Goal: Task Accomplishment & Management: Complete application form

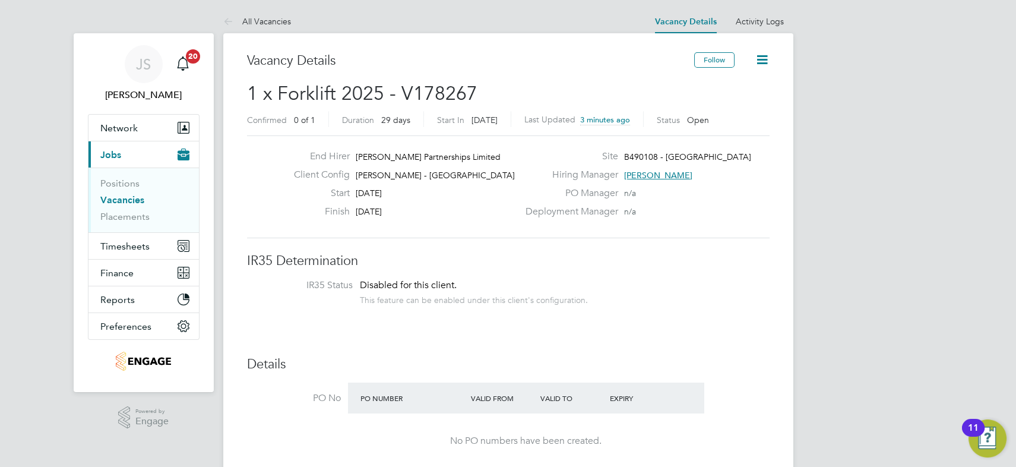
drag, startPoint x: 600, startPoint y: 271, endPoint x: 615, endPoint y: 271, distance: 14.3
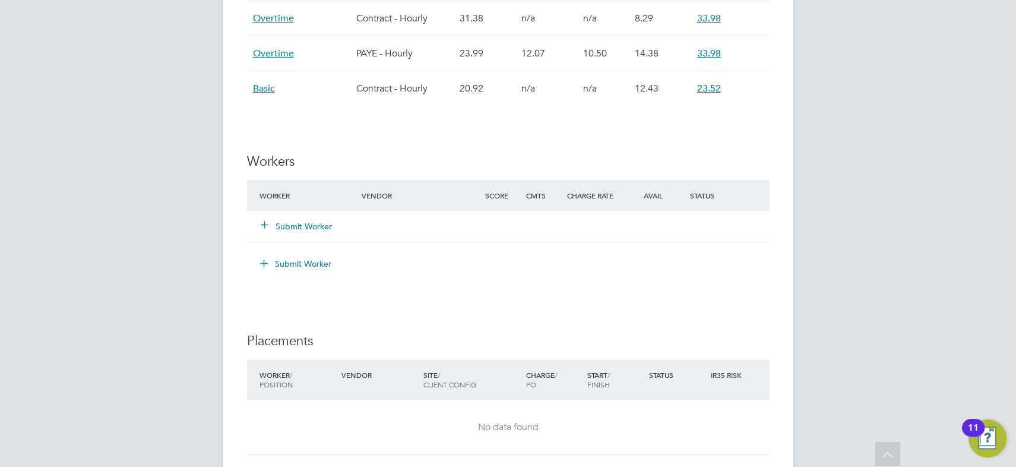
scroll to position [1026, 0]
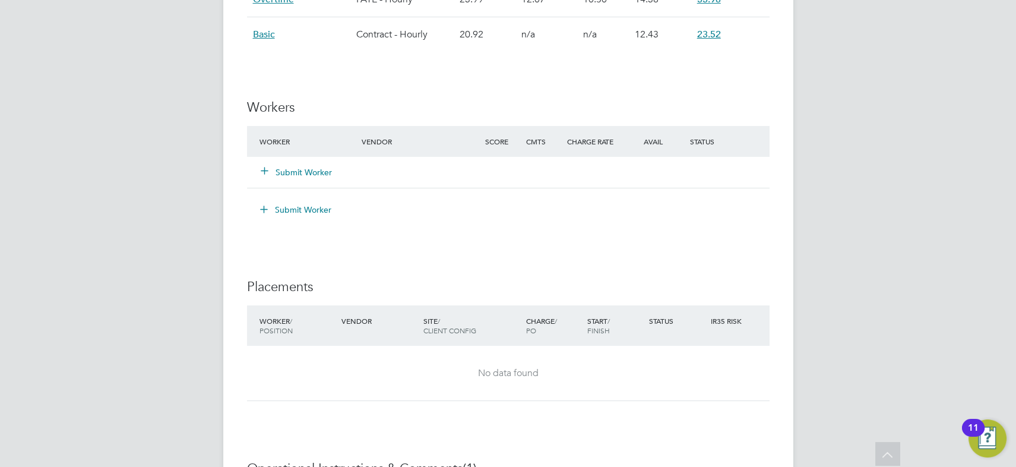
click at [296, 170] on button "Submit Worker" at bounding box center [296, 172] width 71 height 12
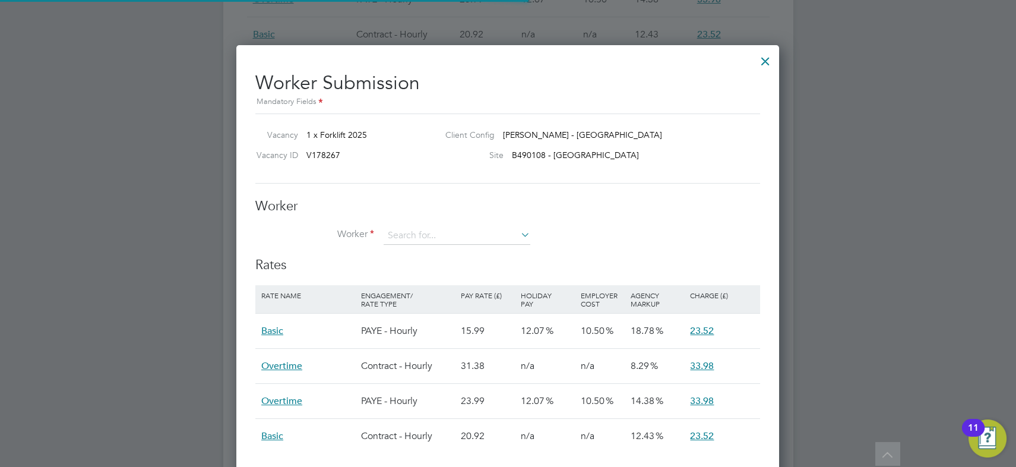
scroll to position [35, 100]
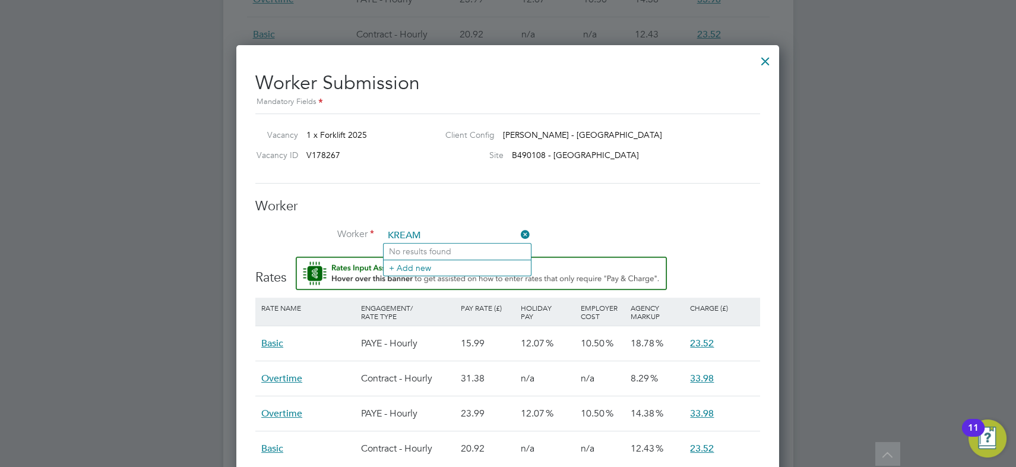
type input "KREAM"
click at [422, 234] on input at bounding box center [457, 236] width 147 height 18
click at [415, 233] on input at bounding box center [457, 236] width 147 height 18
click at [518, 232] on icon at bounding box center [518, 234] width 0 height 17
type input "KREAM"
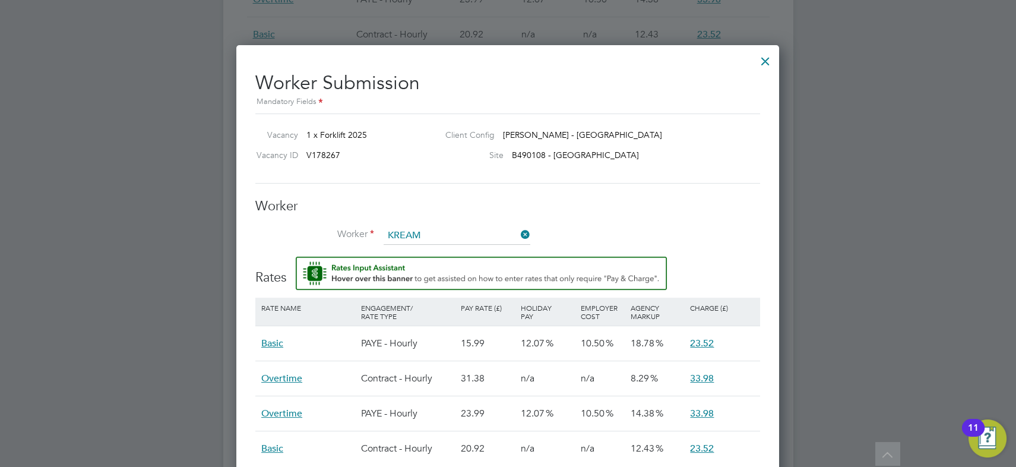
click at [767, 59] on div at bounding box center [765, 58] width 21 height 21
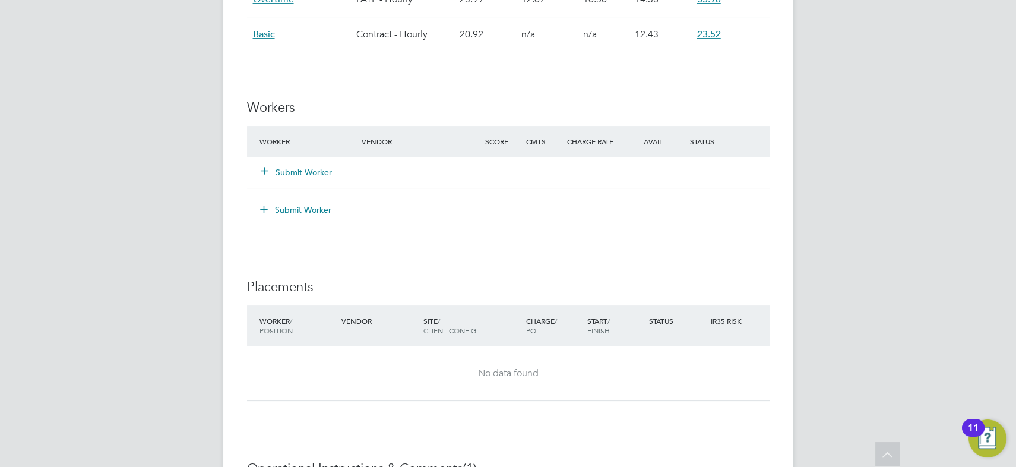
scroll to position [1080, 0]
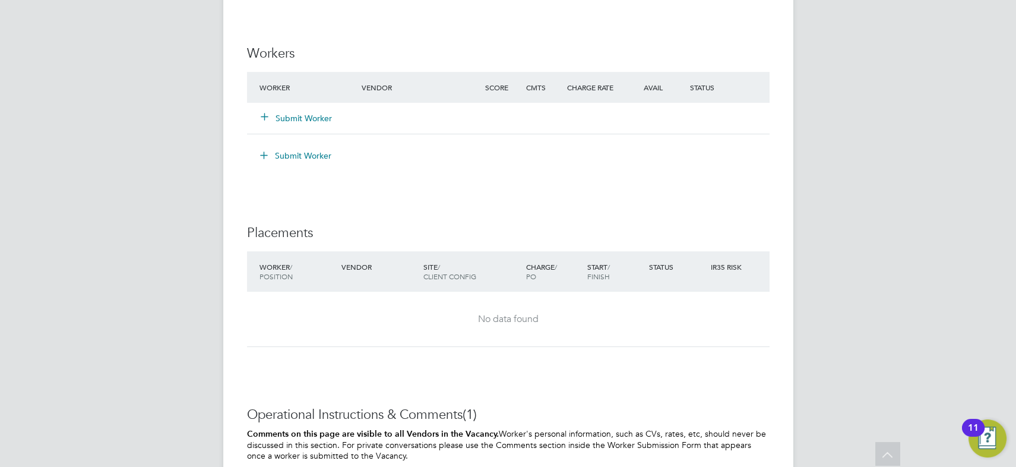
click at [290, 118] on button "Submit Worker" at bounding box center [296, 118] width 71 height 12
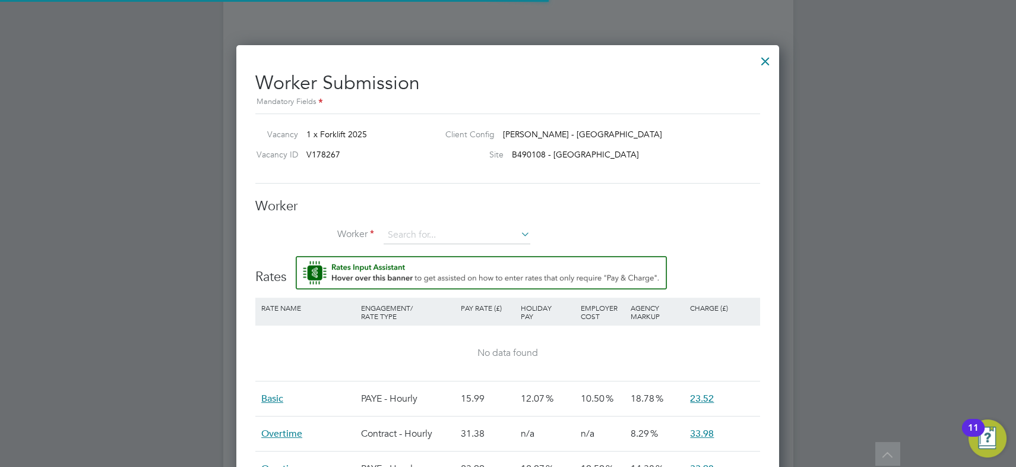
scroll to position [35, 100]
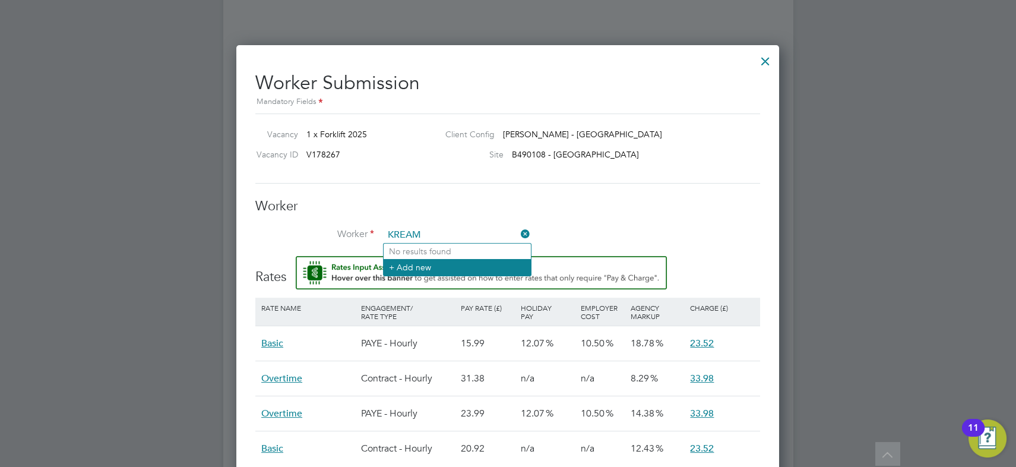
type input "KREAM"
click at [431, 265] on li "+ Add new" at bounding box center [457, 267] width 147 height 16
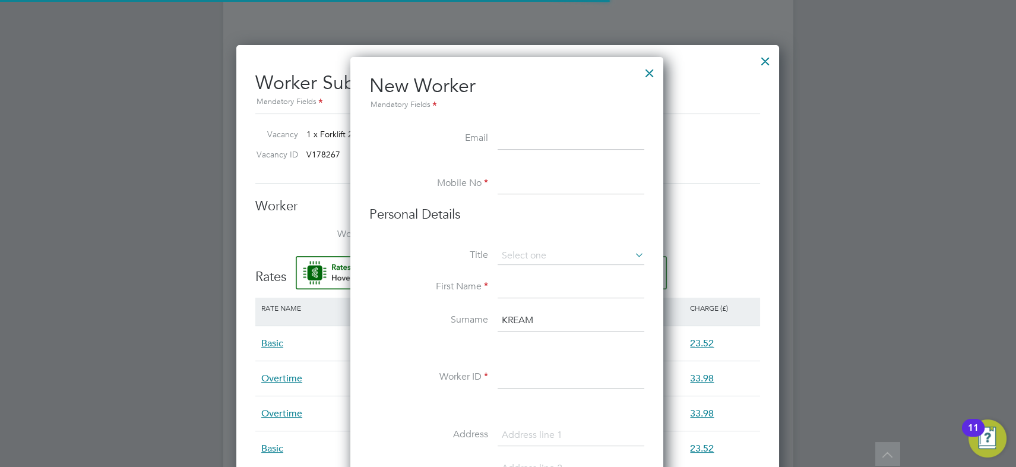
scroll to position [1007, 315]
paste input "[EMAIL_ADDRESS][DOMAIN_NAME]"
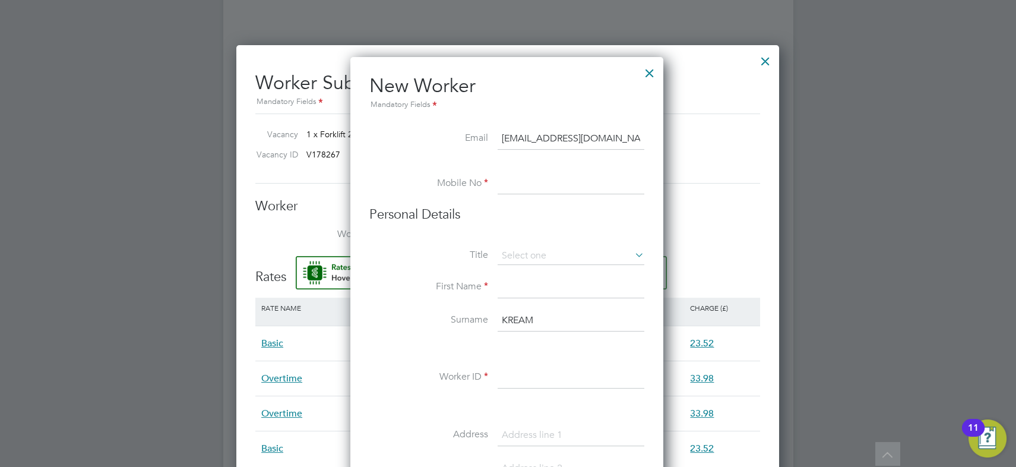
type input "[EMAIL_ADDRESS][DOMAIN_NAME]"
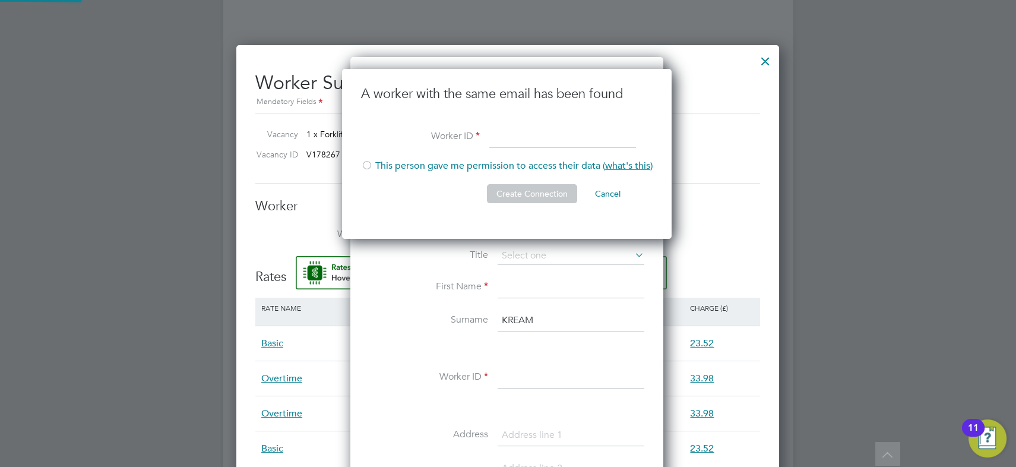
scroll to position [169, 331]
click at [131, 418] on div at bounding box center [508, 233] width 1016 height 467
click at [369, 165] on div at bounding box center [367, 166] width 12 height 12
click at [132, 426] on div at bounding box center [508, 233] width 1016 height 467
click at [500, 136] on input at bounding box center [562, 136] width 147 height 21
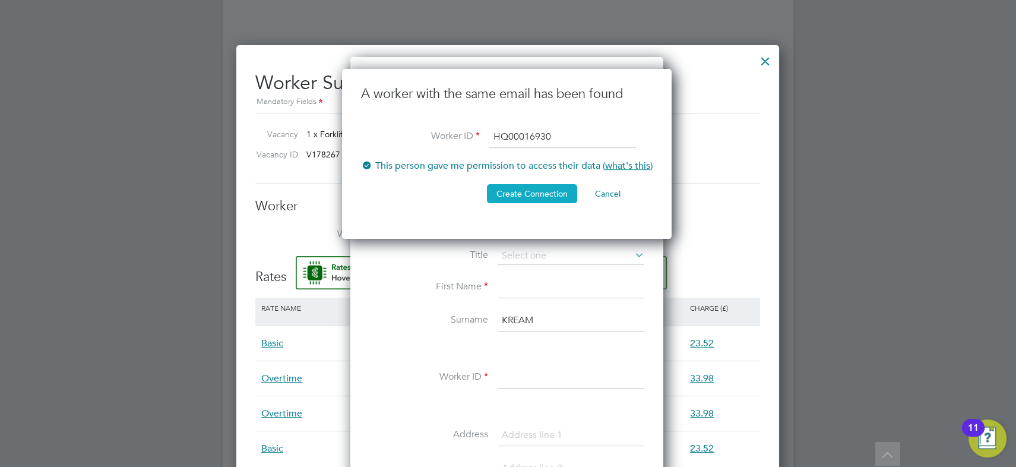
type input "HQ00016930"
click at [556, 189] on button "Create Connection" at bounding box center [532, 193] width 90 height 19
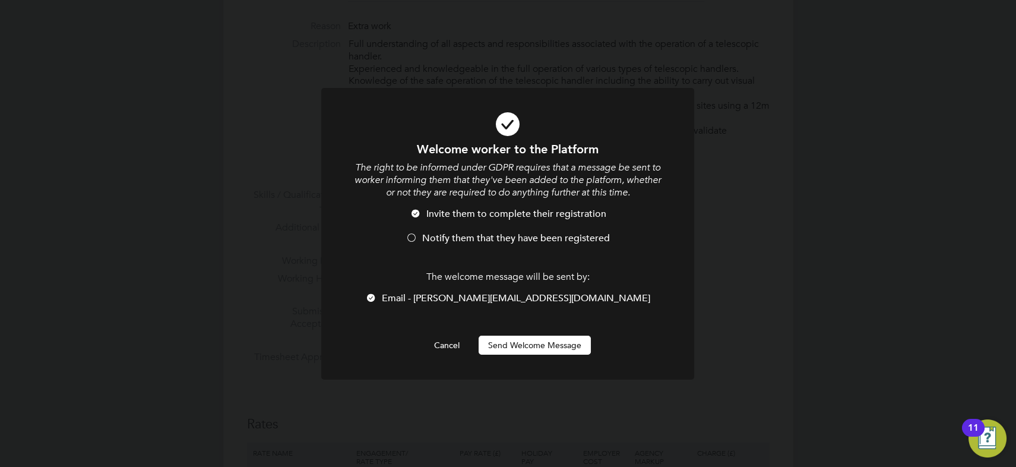
click at [439, 238] on span "Notify them that they have been registered" at bounding box center [516, 238] width 188 height 12
click at [523, 341] on button "Send Welcome Message" at bounding box center [535, 345] width 112 height 19
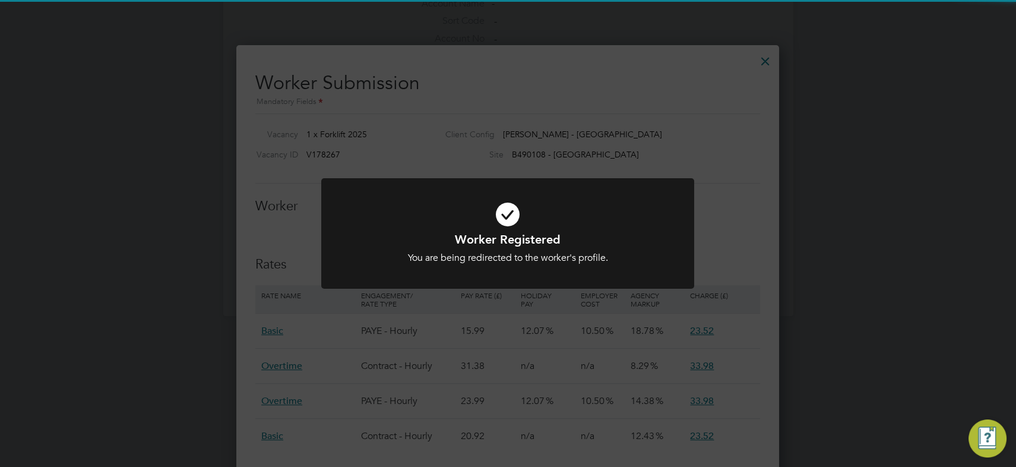
scroll to position [812, 543]
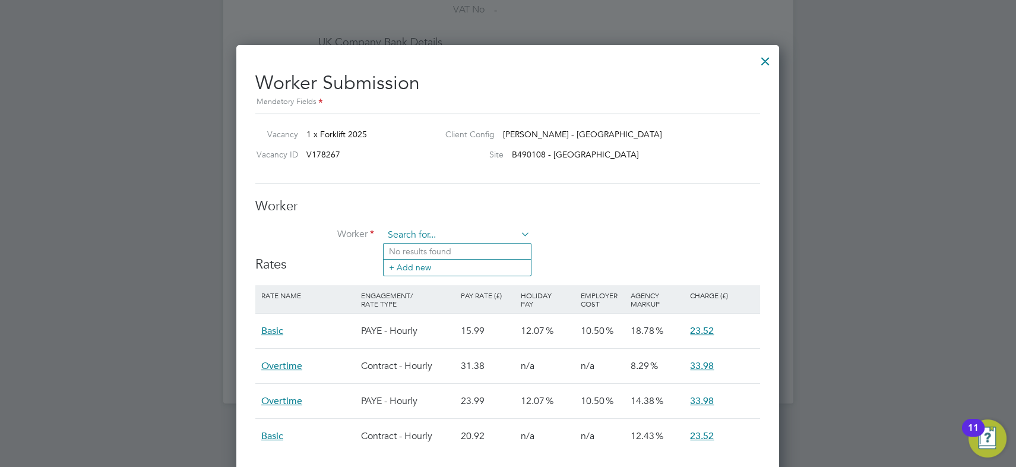
click at [461, 236] on input at bounding box center [457, 235] width 147 height 18
click at [455, 246] on li "Steve n Kre amer (HQ00016930)" at bounding box center [471, 251] width 174 height 16
type input "Steven Kreamer (HQ00016930)"
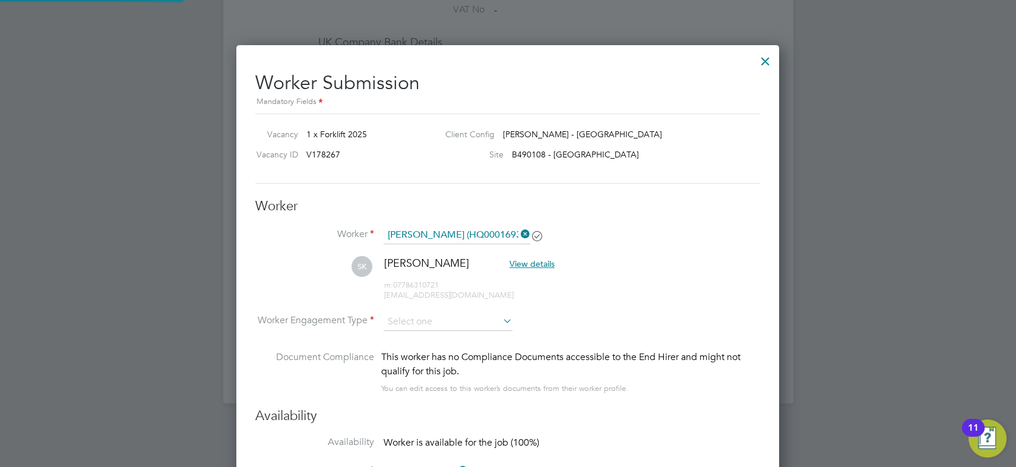
scroll to position [1076, 543]
type input "20 Aug 2025"
click at [429, 317] on input at bounding box center [448, 322] width 129 height 18
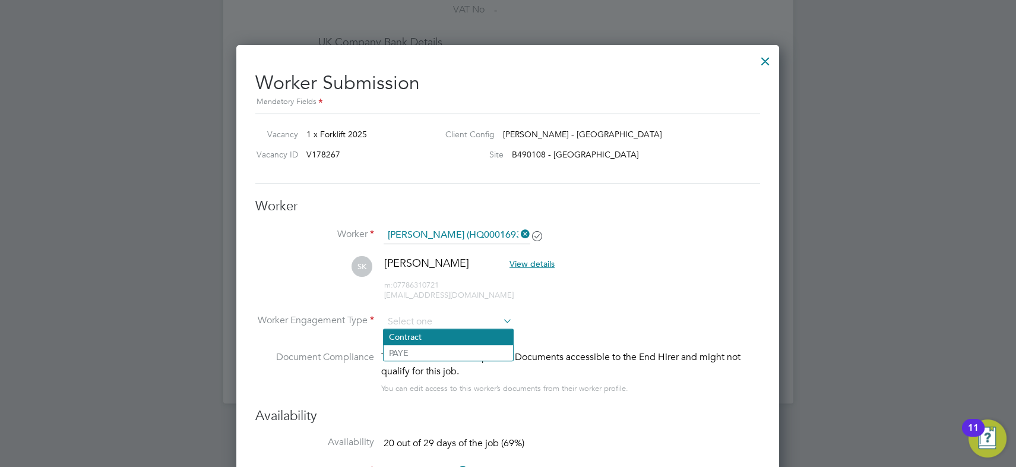
click at [431, 333] on li "Contract" at bounding box center [448, 336] width 129 height 15
type input "Contract"
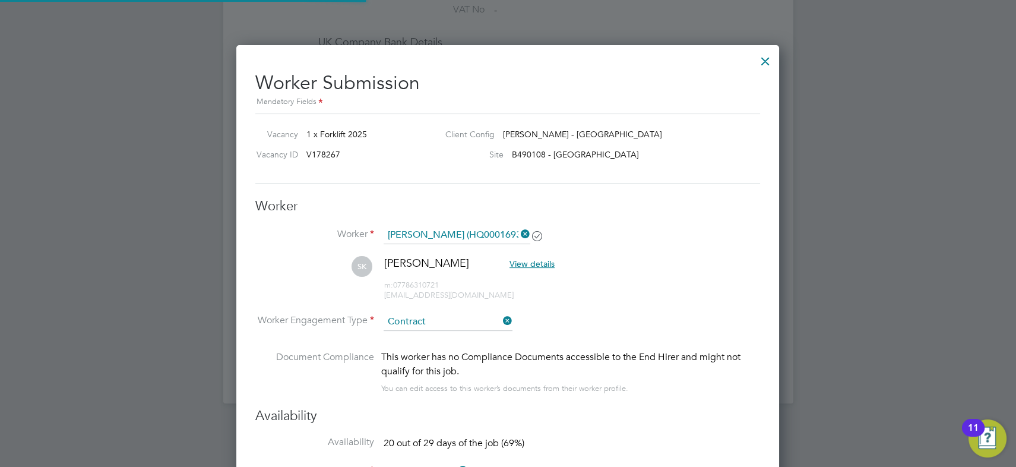
scroll to position [35, 80]
click at [626, 282] on li "SK Steven Kreamer View details m: 07786310721 stevenkre@hotmail.com" at bounding box center [507, 284] width 505 height 56
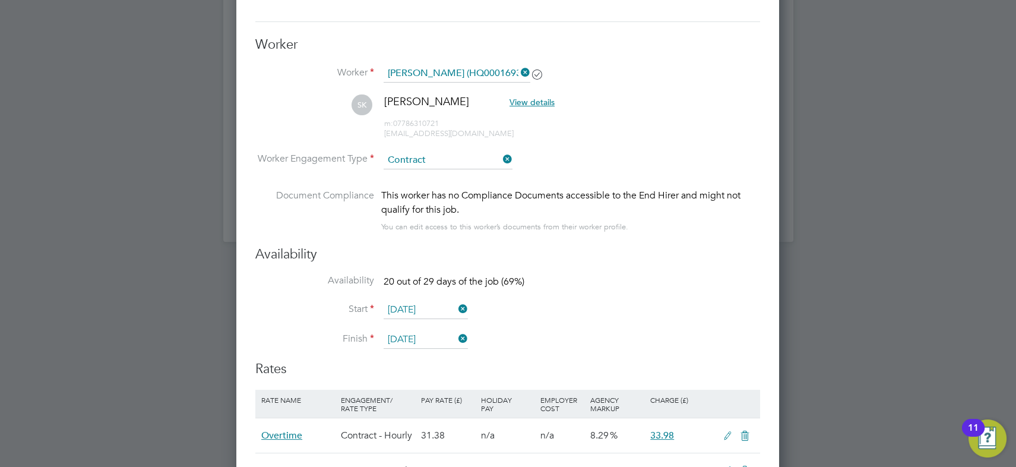
scroll to position [1295, 0]
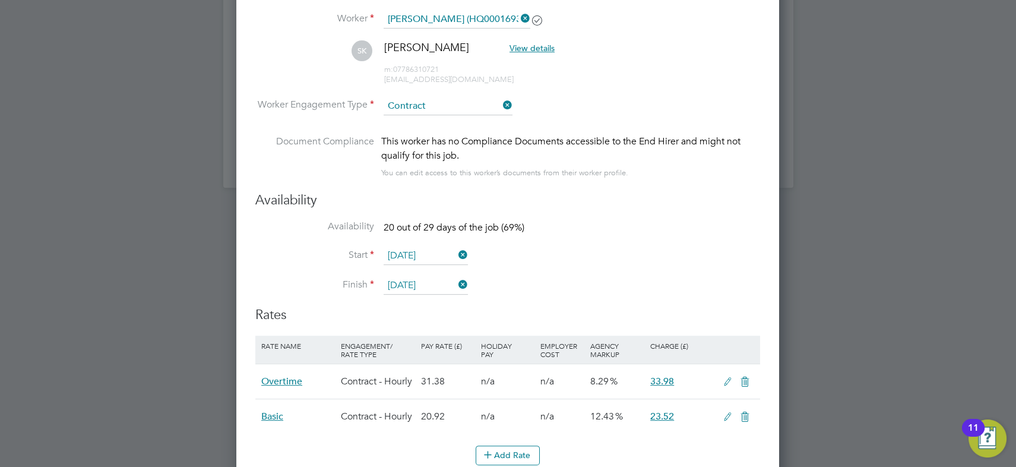
click at [456, 253] on icon at bounding box center [456, 254] width 0 height 17
click at [436, 255] on input at bounding box center [426, 256] width 84 height 18
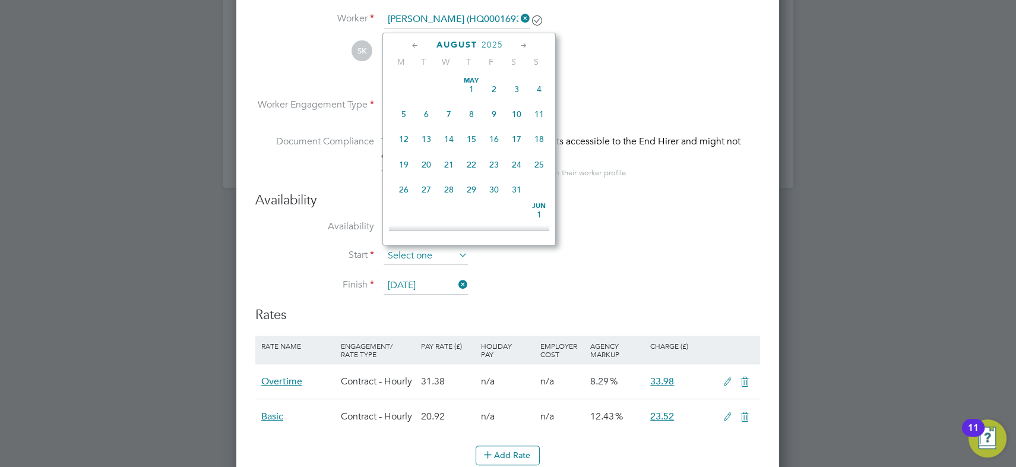
scroll to position [404, 0]
click at [404, 138] on span "11" at bounding box center [403, 136] width 23 height 23
type input "[DATE]"
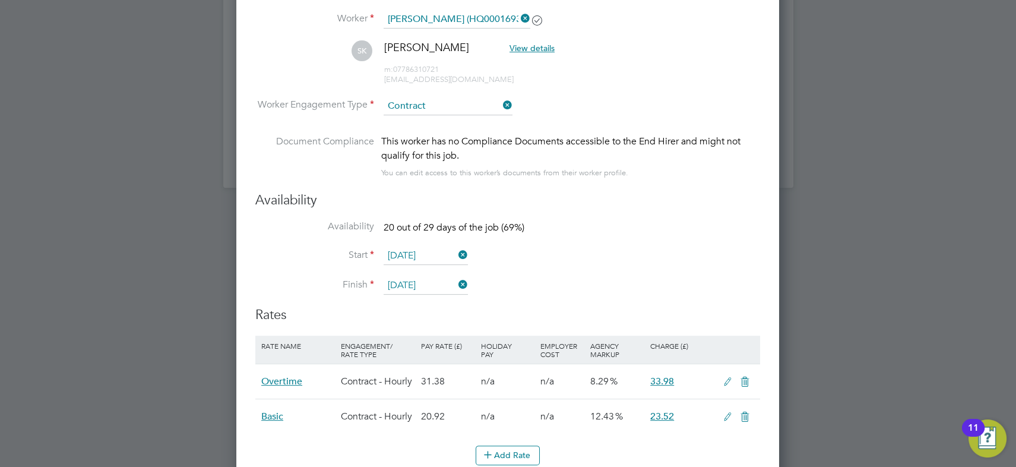
click at [623, 286] on li "Finish 08 Sep 2025" at bounding box center [507, 292] width 505 height 30
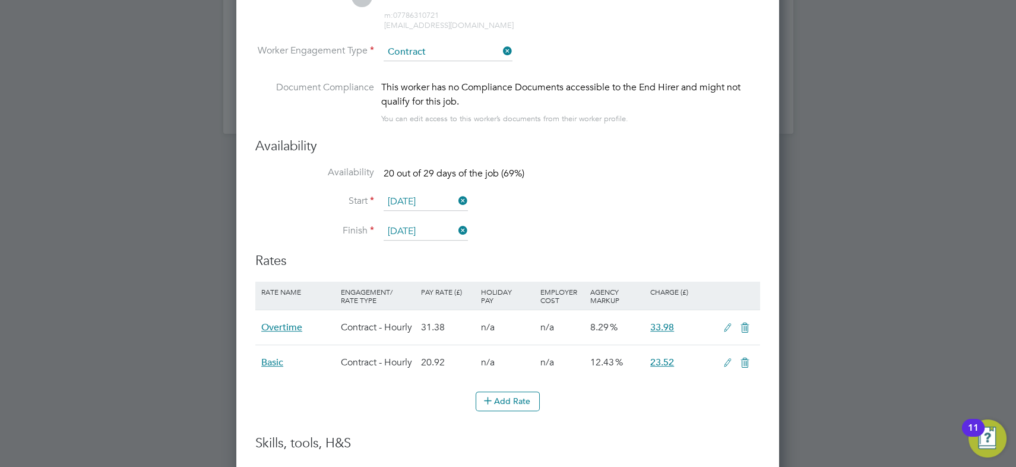
scroll to position [1403, 0]
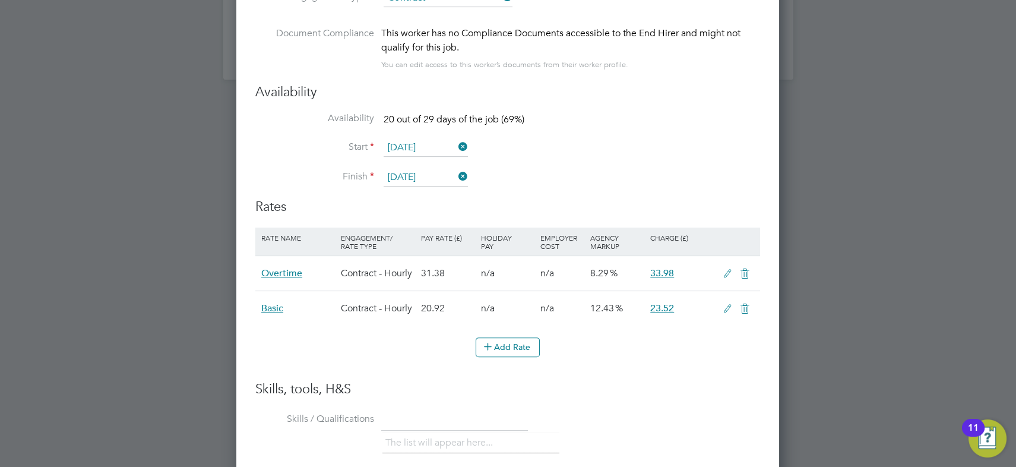
click at [726, 306] on icon at bounding box center [727, 309] width 15 height 10
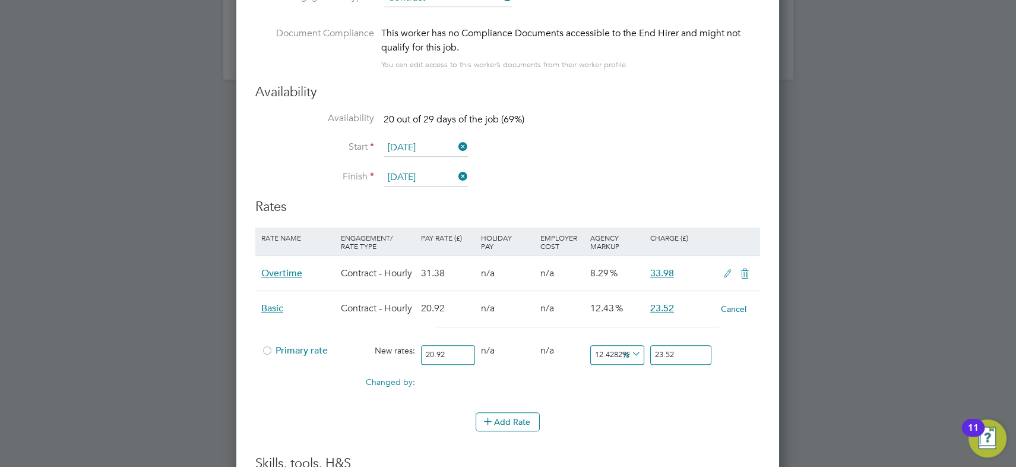
drag, startPoint x: 456, startPoint y: 351, endPoint x: 305, endPoint y: 326, distance: 152.9
click at [306, 327] on div "Basic Contract - Hourly 20.92 n/a n/a 12.43 23.52 Cancel Primary rate New rates…" at bounding box center [507, 345] width 505 height 110
type input "2"
type input "2.248565965583174"
type input "21"
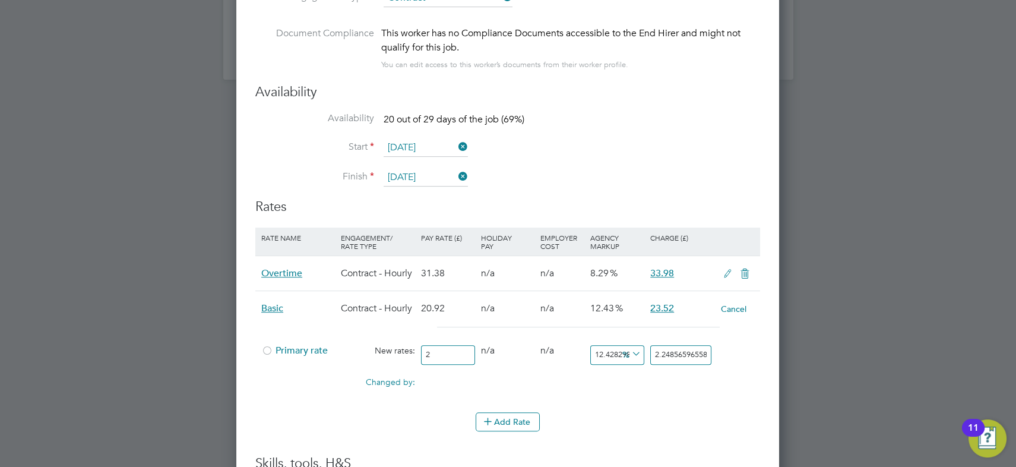
type input "23.609942638623327"
type input "21.2"
type input "23.834799235181645"
type input "21.25"
type input "23.891013384321223"
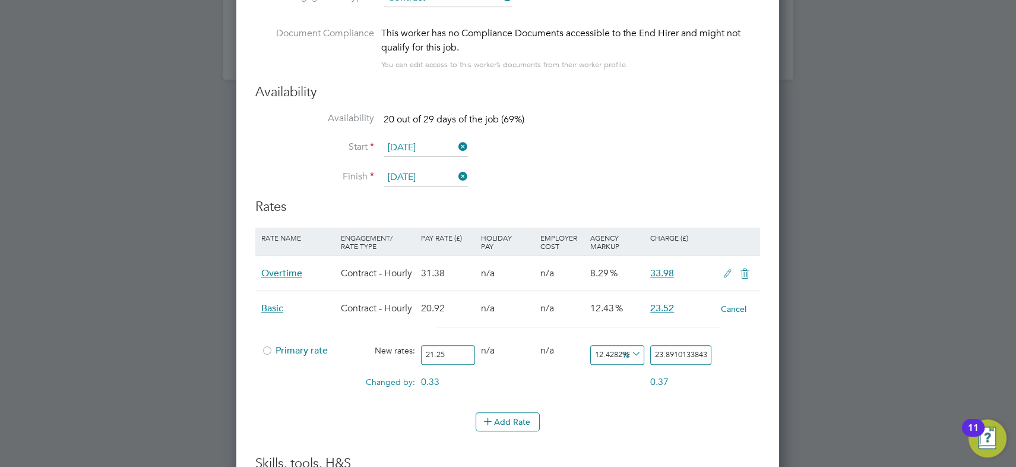
type input "21.25"
click at [701, 438] on li "Add Rate" at bounding box center [507, 427] width 505 height 31
click at [699, 434] on li "Add Rate" at bounding box center [507, 427] width 505 height 31
click at [269, 350] on div at bounding box center [267, 354] width 12 height 9
click at [613, 419] on div "Add Rate" at bounding box center [507, 421] width 505 height 19
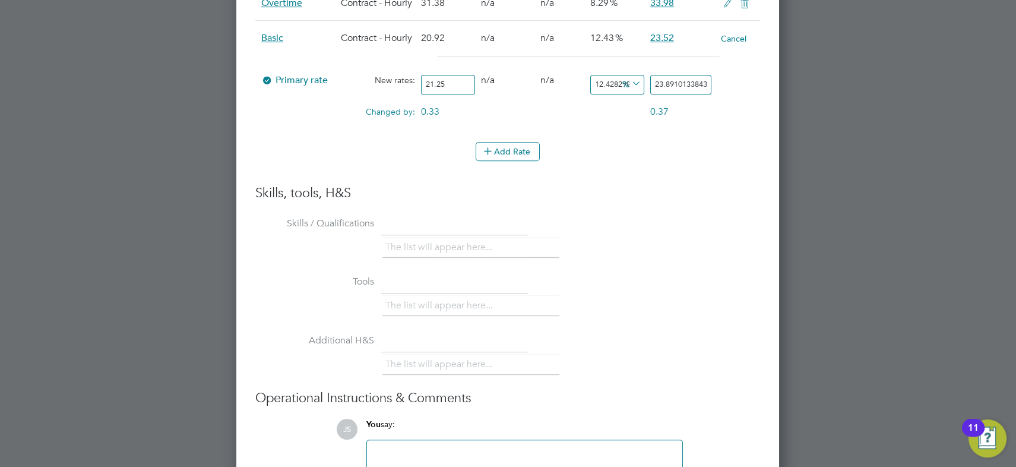
scroll to position [1769, 0]
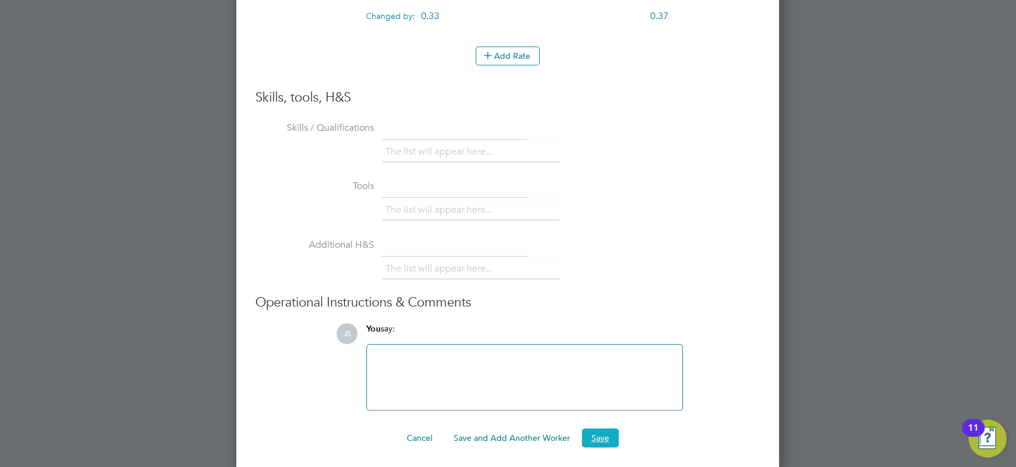
click at [603, 434] on button "Save" at bounding box center [600, 437] width 37 height 19
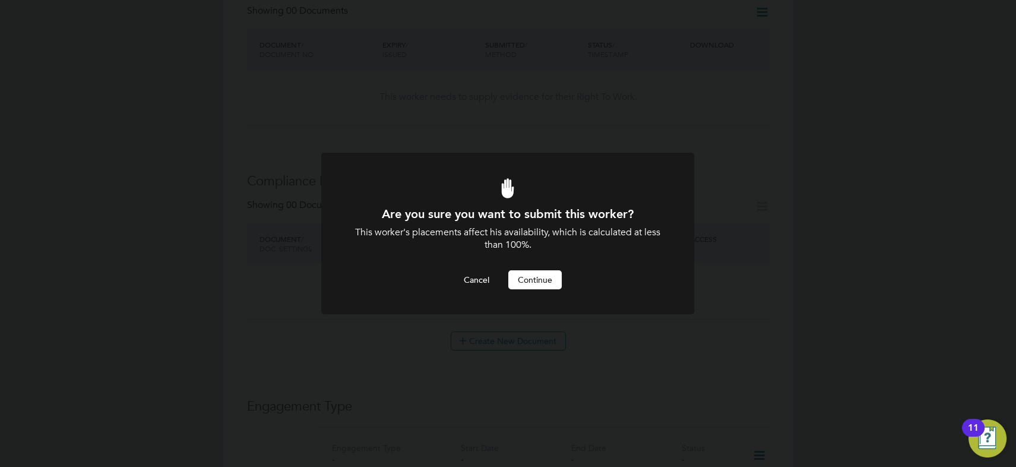
click at [542, 283] on button "Continue" at bounding box center [534, 279] width 53 height 19
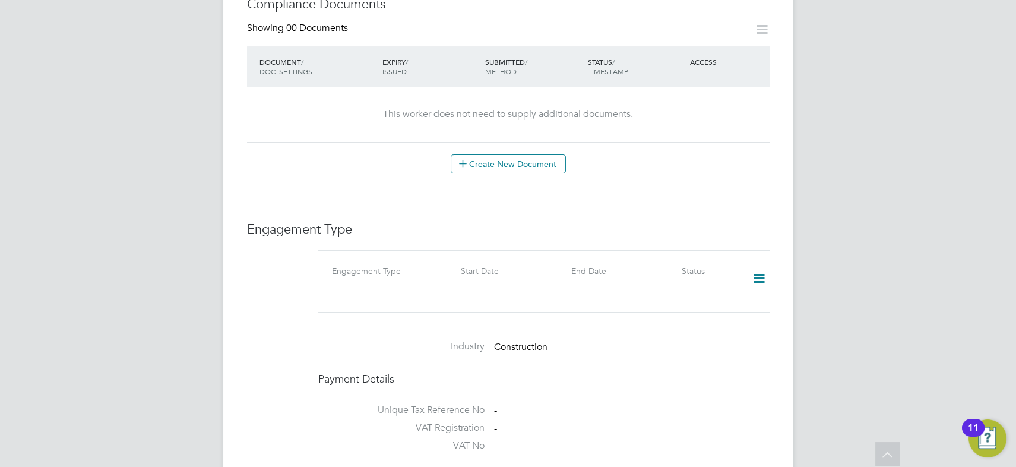
scroll to position [698, 0]
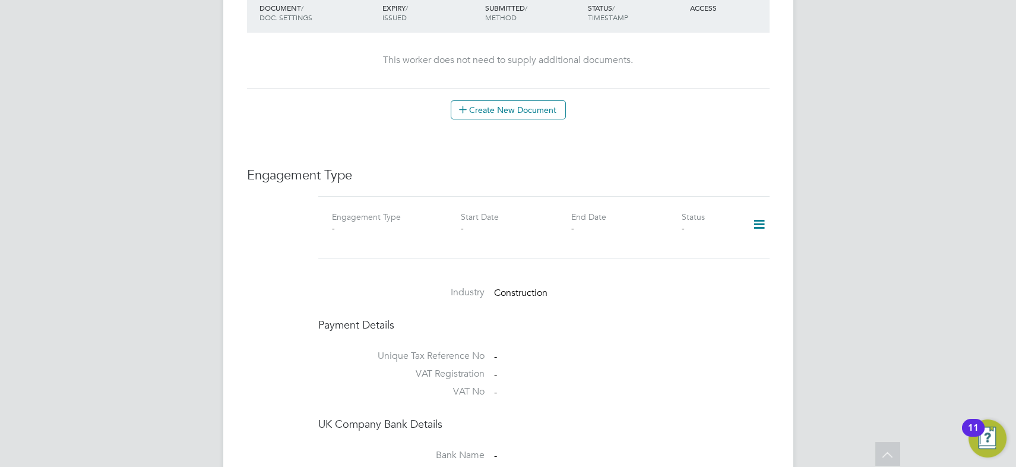
click at [760, 214] on icon at bounding box center [759, 224] width 21 height 27
click at [701, 262] on li "Add Engagement Type" at bounding box center [698, 263] width 135 height 17
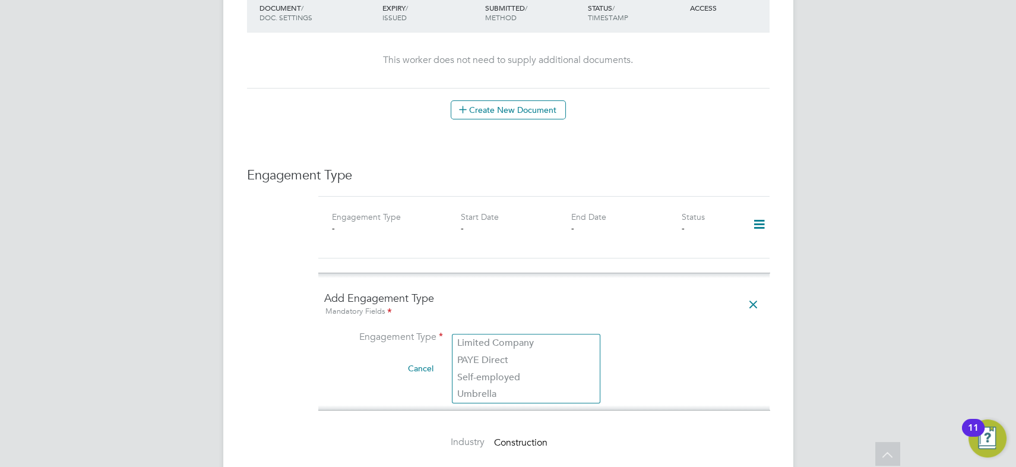
click at [517, 330] on input at bounding box center [526, 338] width 147 height 17
click at [507, 388] on li "Umbrella" at bounding box center [526, 393] width 147 height 17
type input "Umbrella"
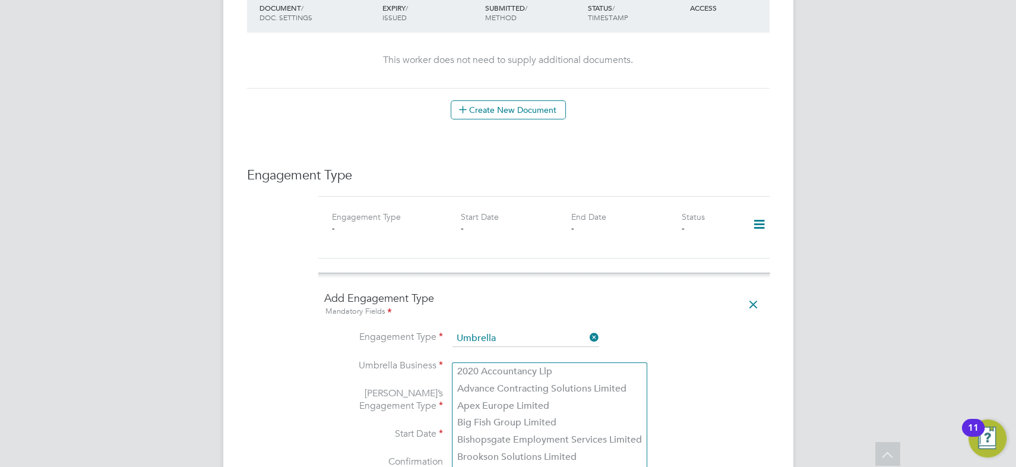
click at [497, 359] on input at bounding box center [526, 367] width 147 height 17
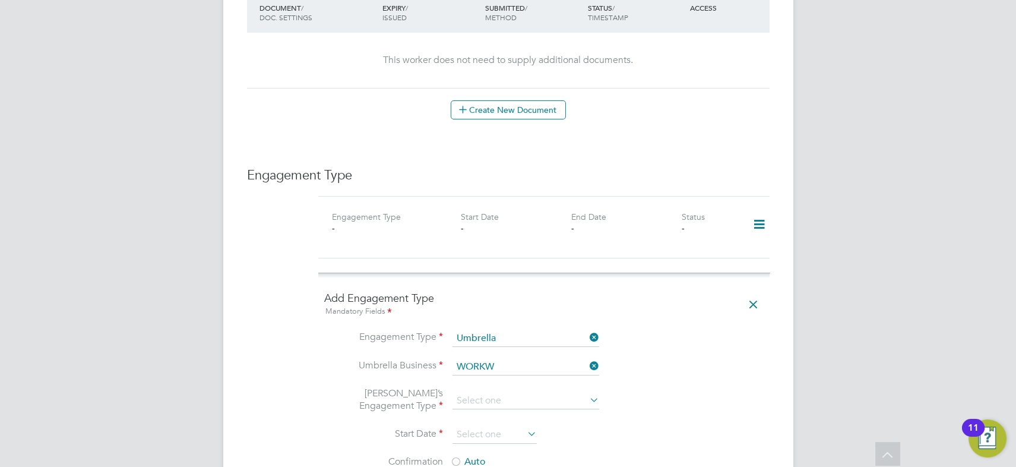
click at [498, 366] on li "Workw ell People Solutions Limited" at bounding box center [534, 371] width 162 height 17
type input "Workwell People Solutions Limited"
click at [487, 393] on input at bounding box center [526, 401] width 147 height 17
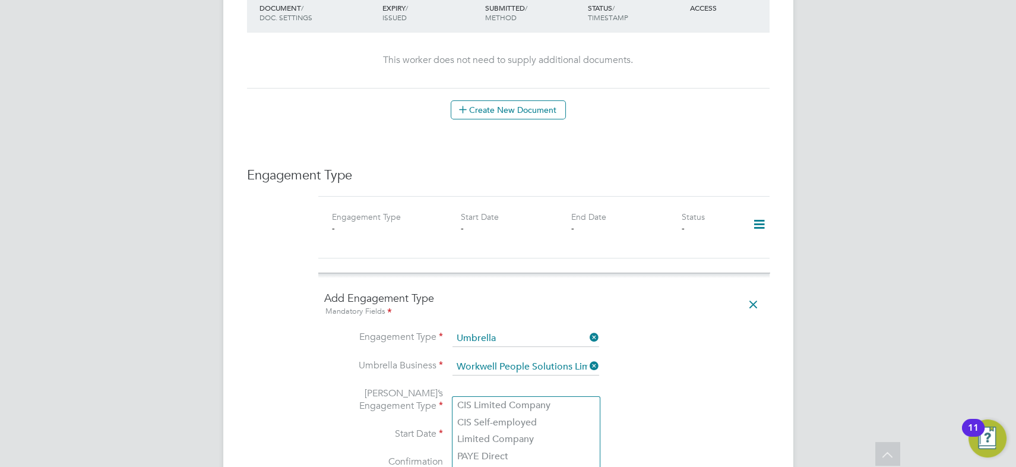
scroll to position [752, 0]
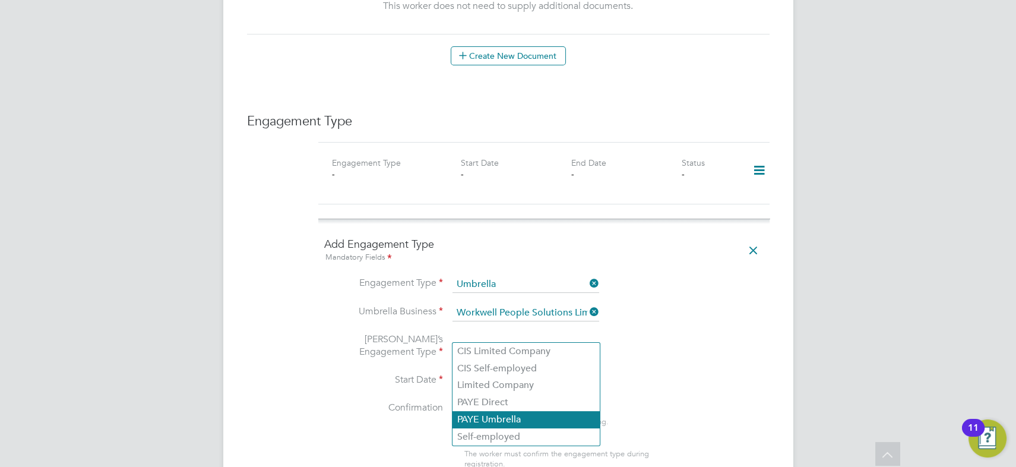
click at [519, 418] on li "PAYE Umbrella" at bounding box center [526, 419] width 147 height 17
type input "PAYE Umbrella"
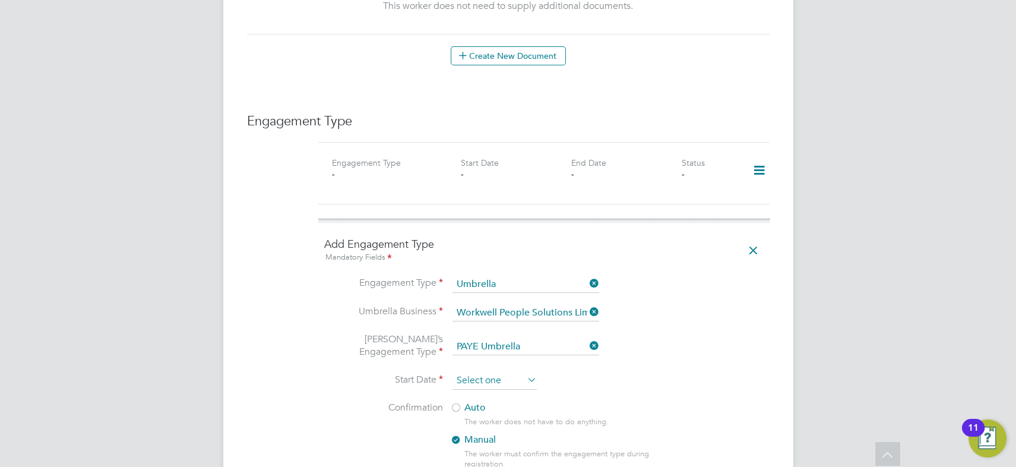
click at [502, 372] on input at bounding box center [495, 381] width 84 height 18
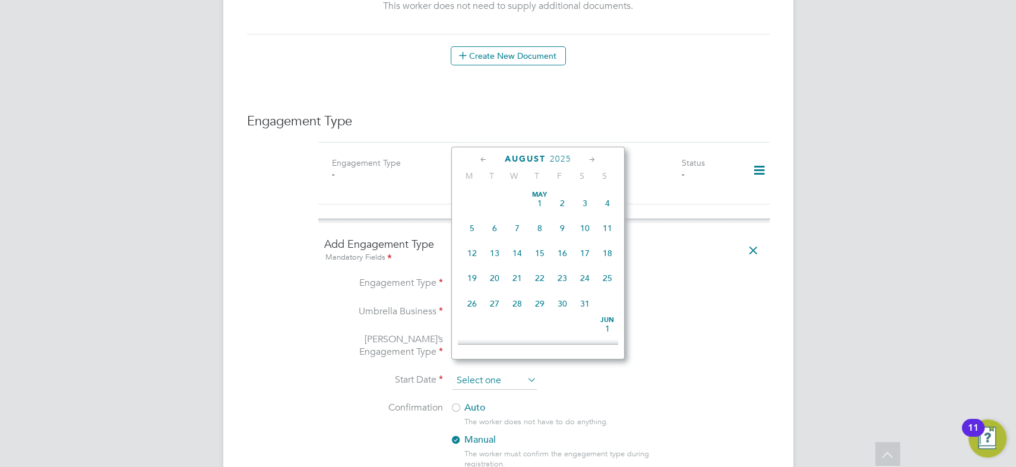
scroll to position [404, 0]
click at [470, 251] on span "11" at bounding box center [472, 250] width 23 height 23
type input "[DATE]"
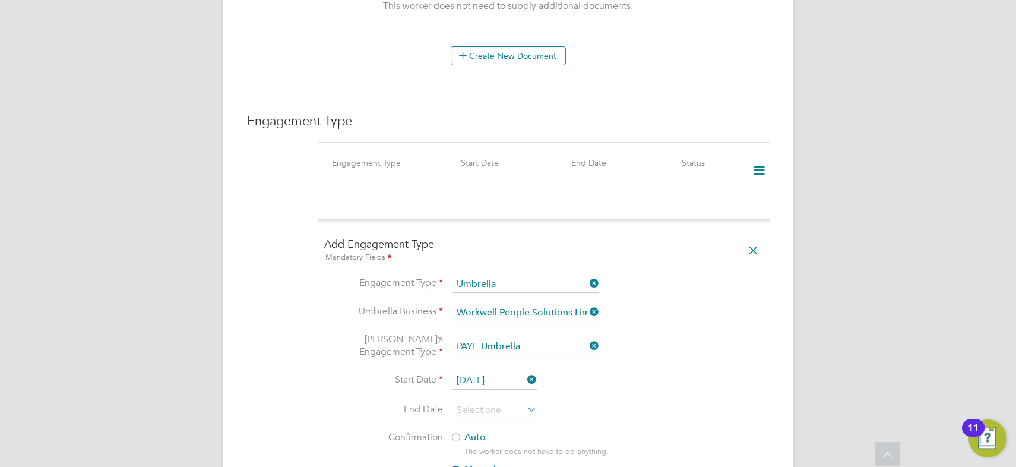
click at [469, 431] on label "Auto" at bounding box center [557, 437] width 214 height 12
click at [639, 372] on li "Start Date 11 Aug 2025" at bounding box center [543, 387] width 439 height 30
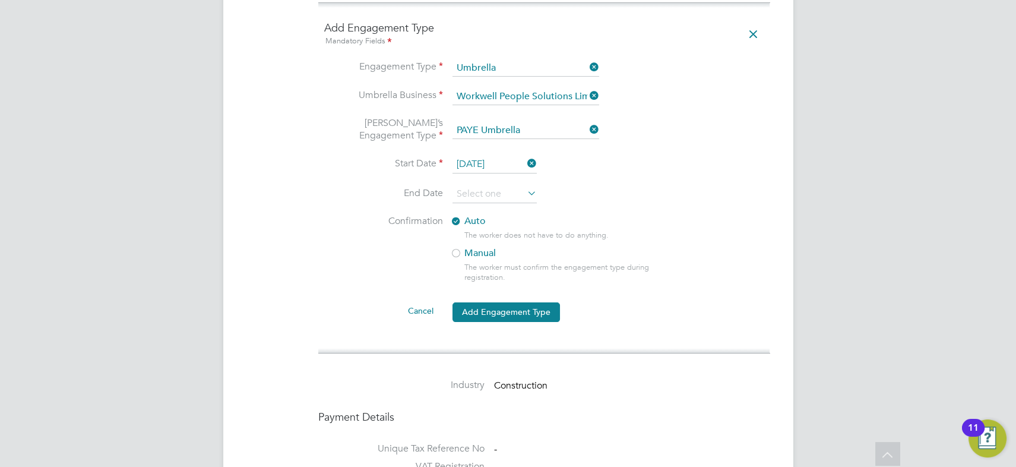
click at [509, 302] on button "Add Engagement Type" at bounding box center [506, 311] width 107 height 19
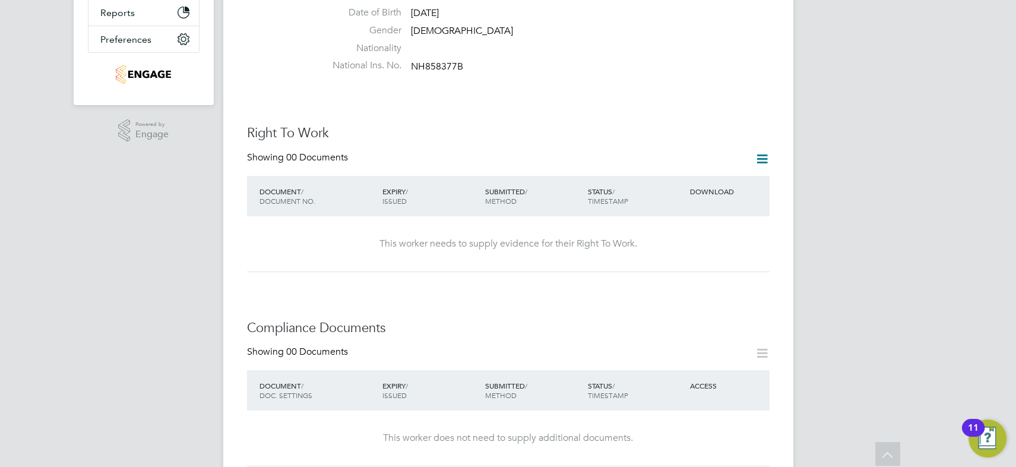
scroll to position [428, 0]
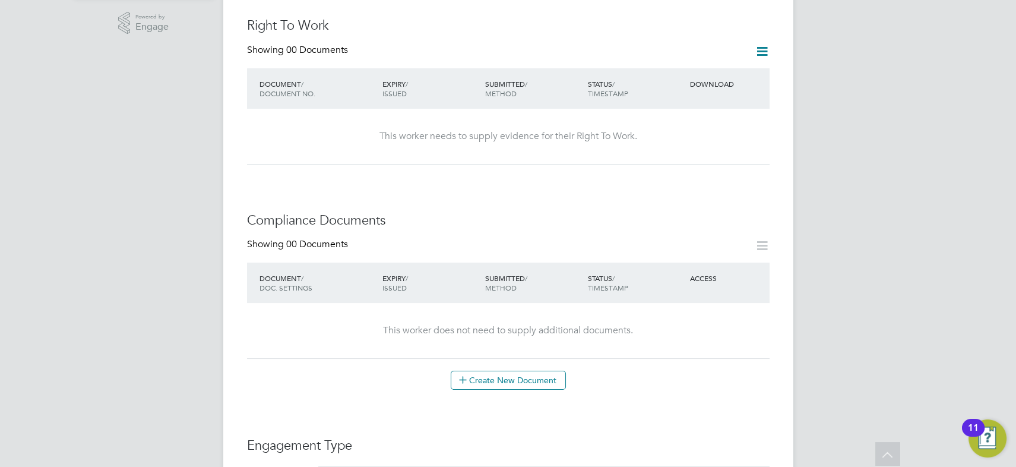
click at [760, 238] on icon at bounding box center [762, 245] width 15 height 15
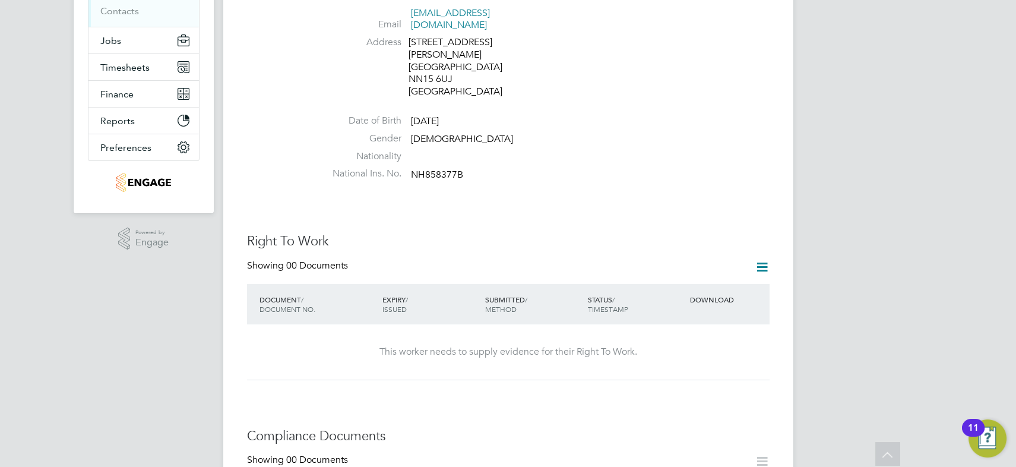
click at [764, 260] on icon at bounding box center [762, 267] width 15 height 15
click at [701, 283] on li "Add Right To Work Document" at bounding box center [696, 283] width 143 height 17
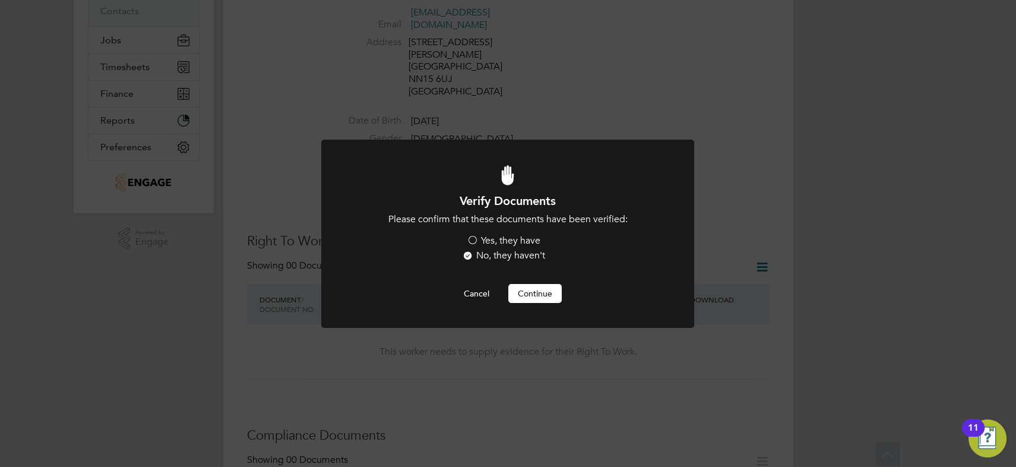
click at [480, 236] on label "Yes, they have" at bounding box center [504, 241] width 74 height 12
click at [0, 0] on input "Yes, they have" at bounding box center [0, 0] width 0 height 0
click at [539, 289] on button "Continue" at bounding box center [534, 293] width 53 height 19
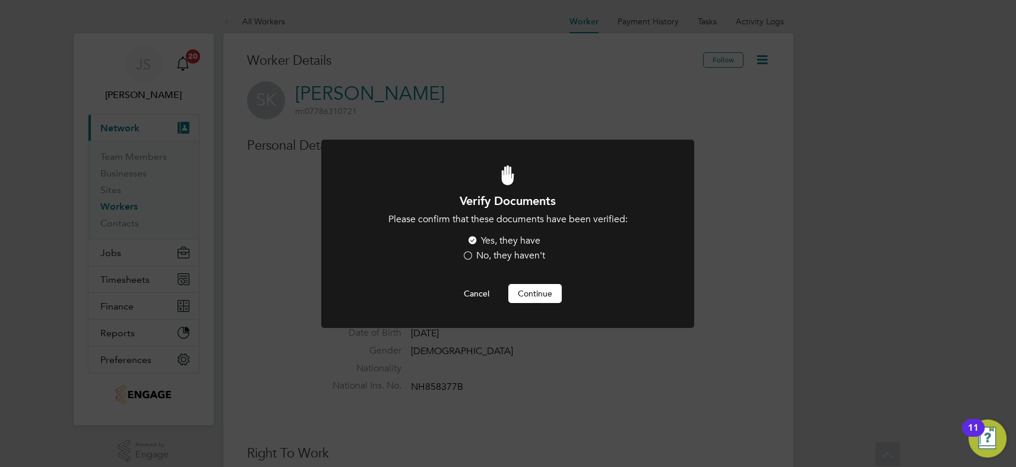
scroll to position [212, 0]
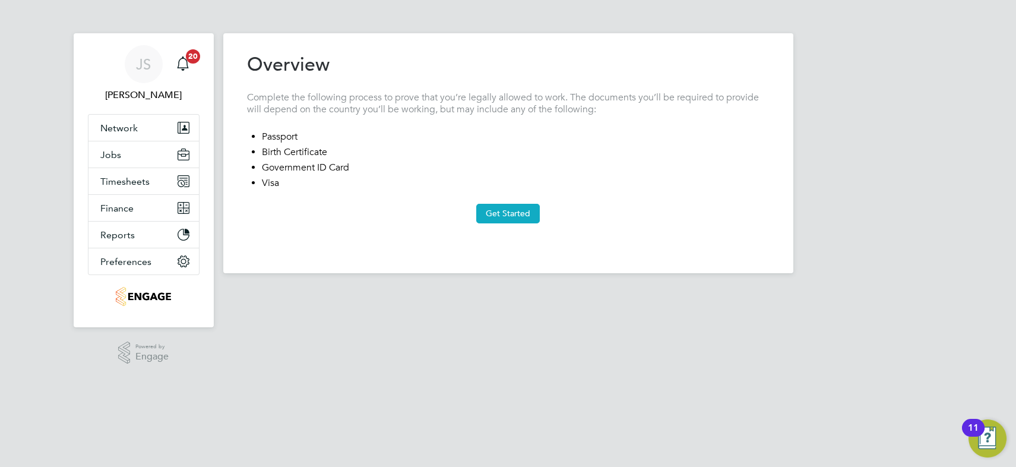
click at [514, 214] on button "Get Started" at bounding box center [508, 213] width 64 height 19
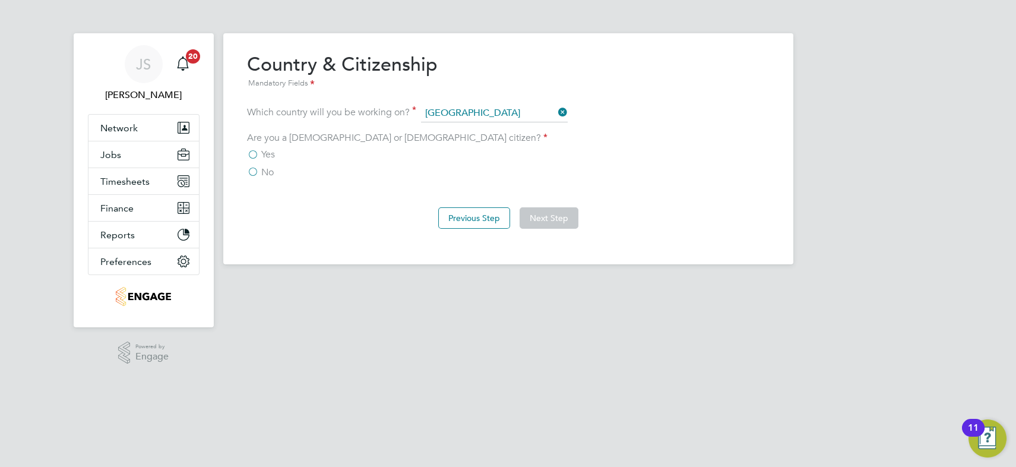
click at [261, 153] on span "Yes" at bounding box center [268, 154] width 14 height 12
click at [0, 0] on input "Yes" at bounding box center [0, 0] width 0 height 0
click at [560, 218] on button "Next Step" at bounding box center [549, 217] width 59 height 21
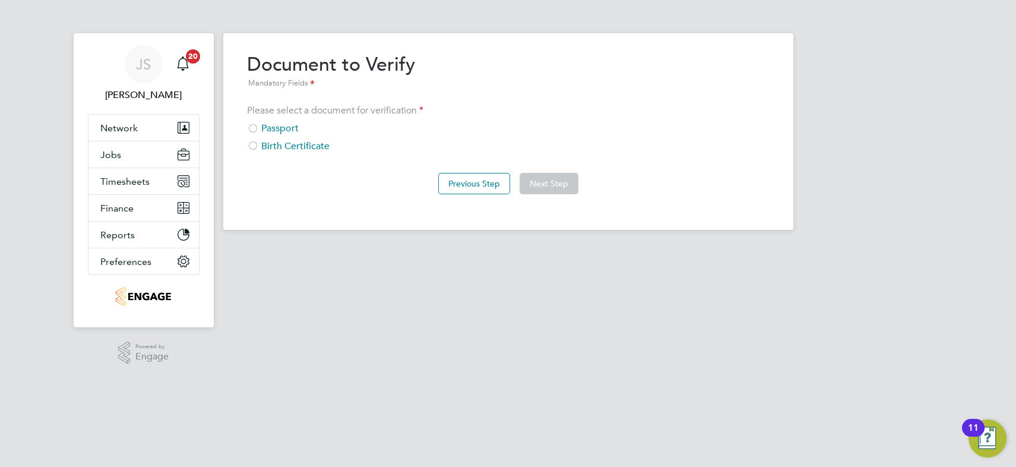
click at [268, 126] on div "Passport" at bounding box center [508, 128] width 523 height 12
click at [558, 186] on button "Next Step" at bounding box center [549, 183] width 59 height 21
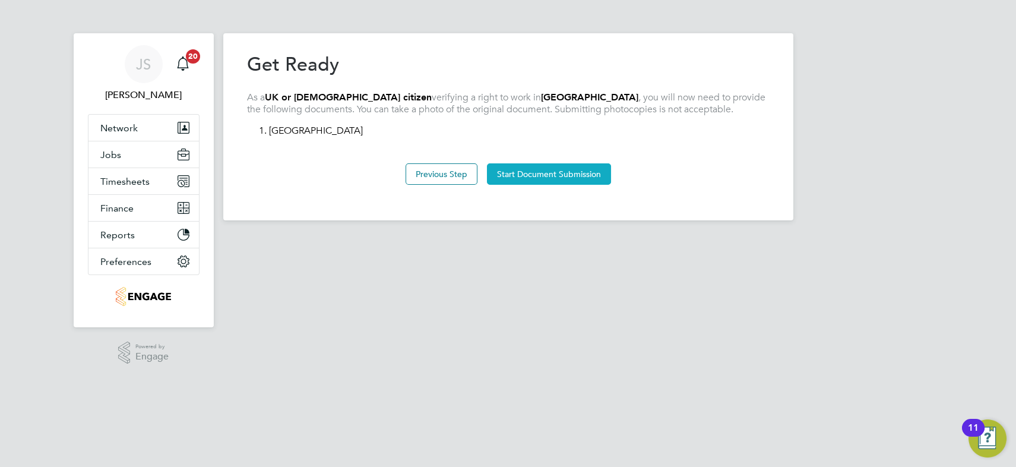
click at [552, 173] on button "Start Document Submission" at bounding box center [549, 173] width 124 height 21
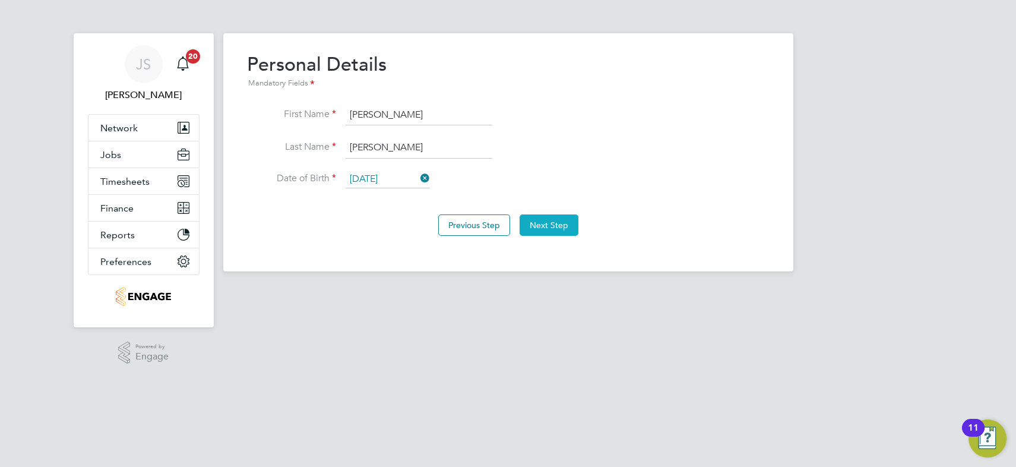
click at [545, 222] on button "Next Step" at bounding box center [549, 224] width 59 height 21
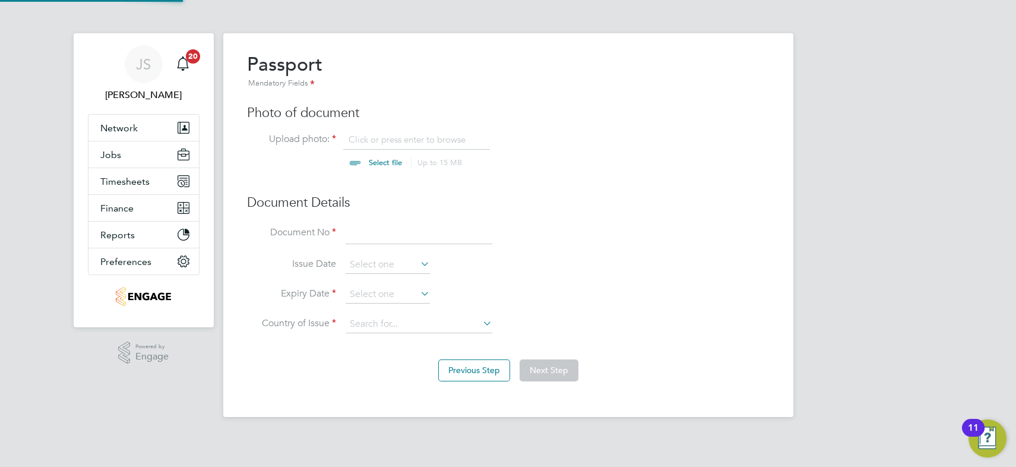
scroll to position [16, 147]
click at [383, 163] on input "file" at bounding box center [396, 152] width 186 height 36
type input "C:\fakepath\[PERSON_NAME] passport.jpg"
click at [378, 231] on input at bounding box center [419, 233] width 147 height 21
type input "134526843"
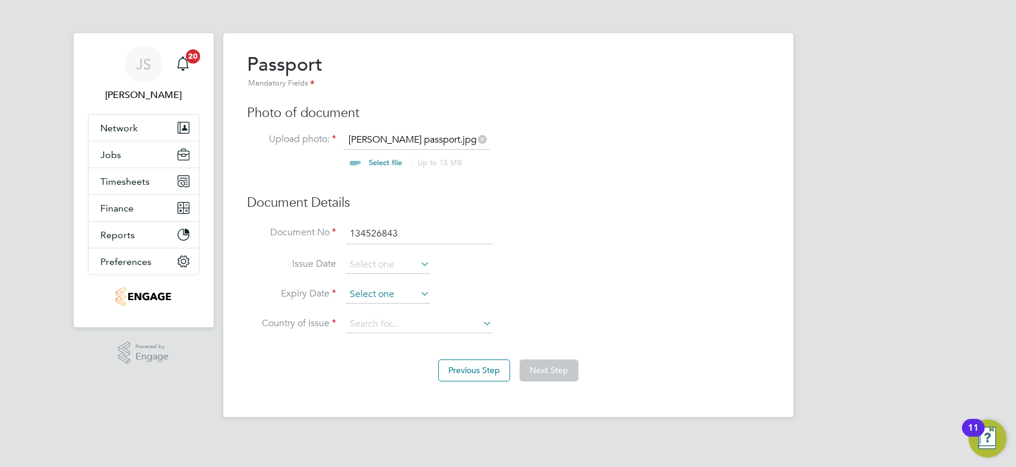
click at [417, 293] on input at bounding box center [388, 295] width 84 height 18
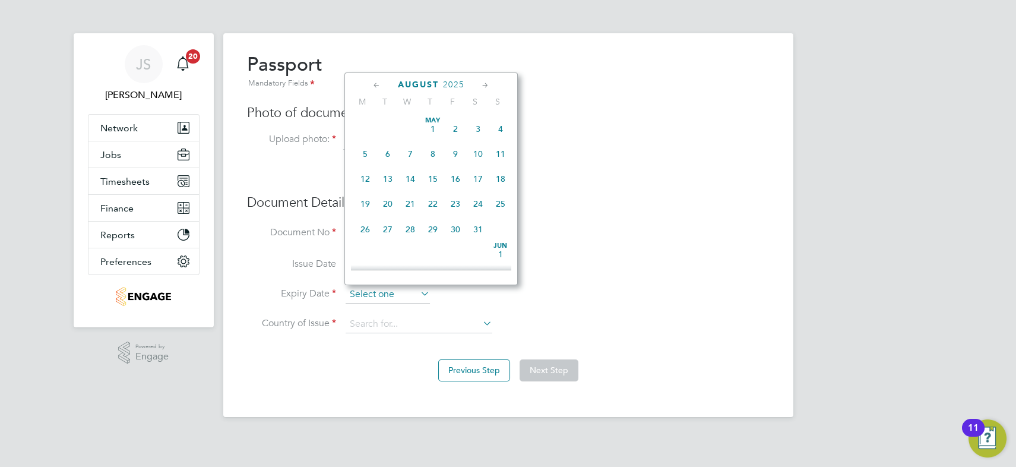
scroll to position [404, 0]
click at [457, 81] on span "2025" at bounding box center [453, 85] width 21 height 10
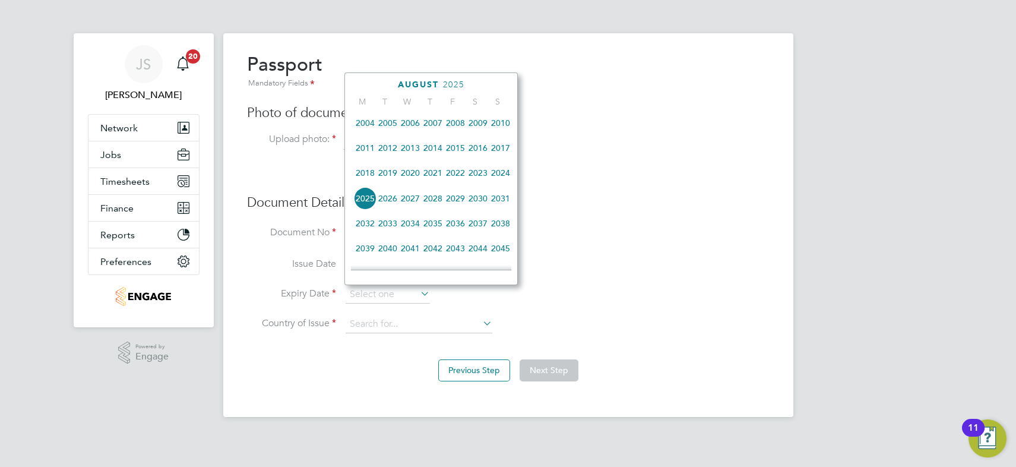
click at [362, 227] on span "2032" at bounding box center [365, 223] width 23 height 23
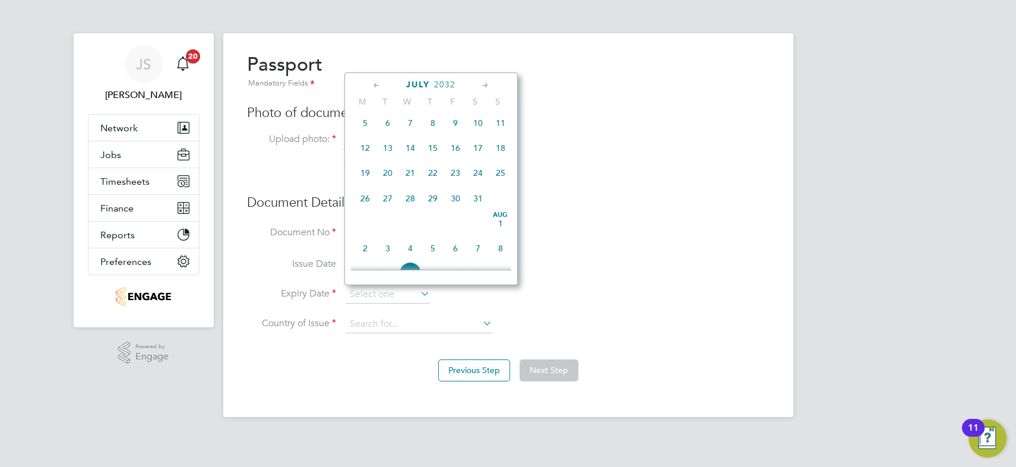
scroll to position [198, 0]
click at [410, 233] on span "7" at bounding box center [410, 231] width 23 height 23
type input "[DATE]"
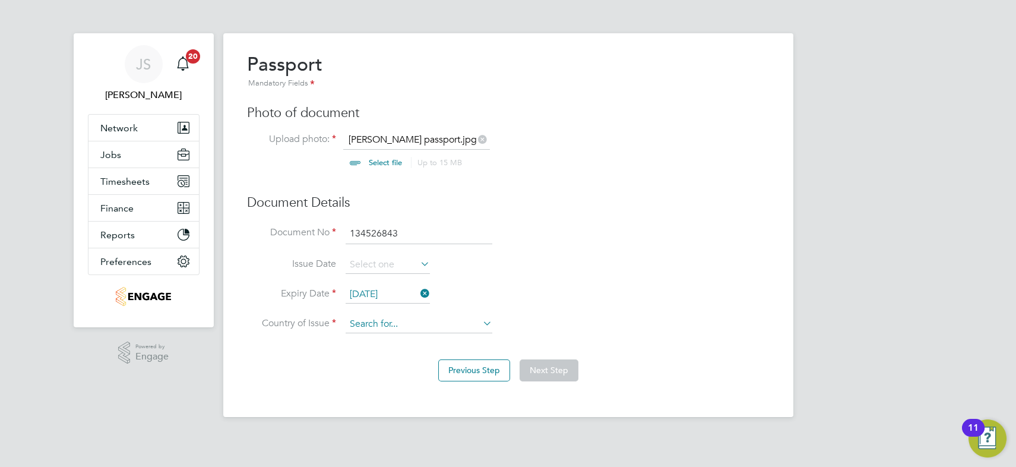
click at [414, 321] on input at bounding box center [419, 324] width 147 height 18
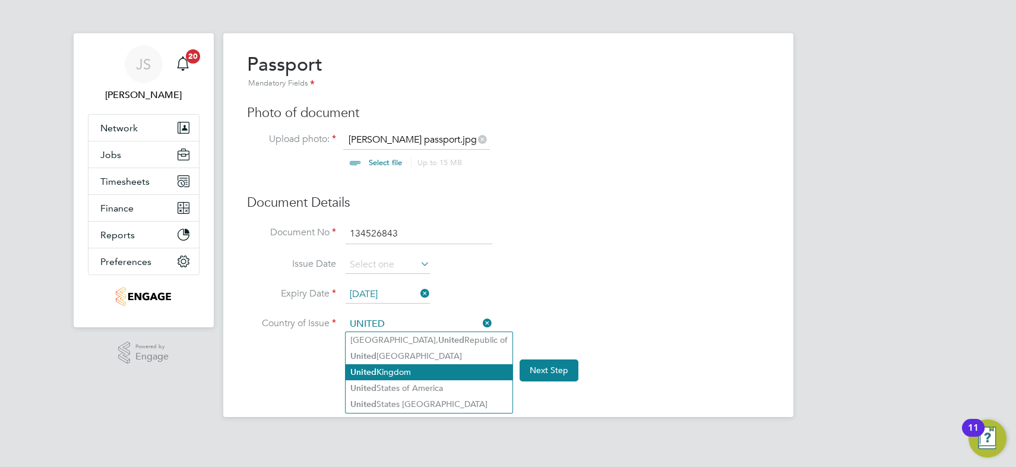
click at [408, 374] on li "[GEOGRAPHIC_DATA]" at bounding box center [429, 372] width 167 height 16
type input "[GEOGRAPHIC_DATA]"
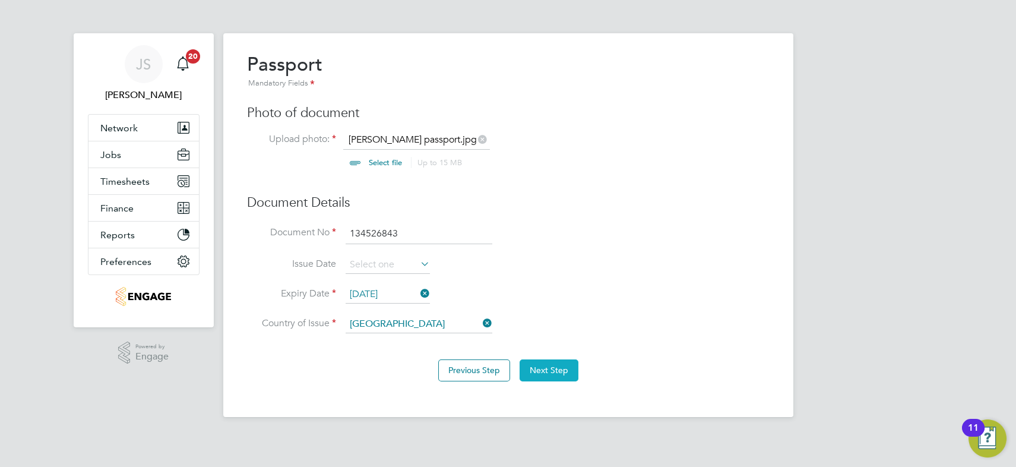
click at [556, 366] on button "Next Step" at bounding box center [549, 369] width 59 height 21
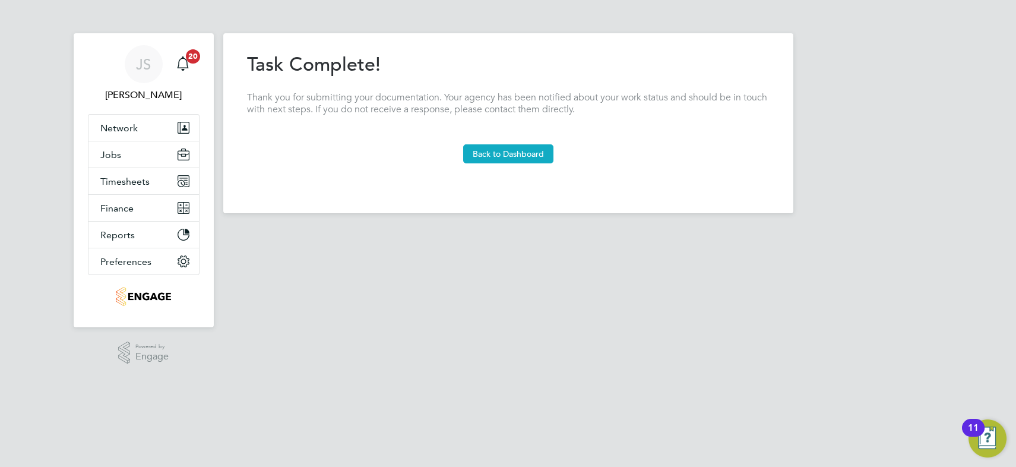
click at [495, 154] on button "Back to Dashboard" at bounding box center [508, 153] width 90 height 19
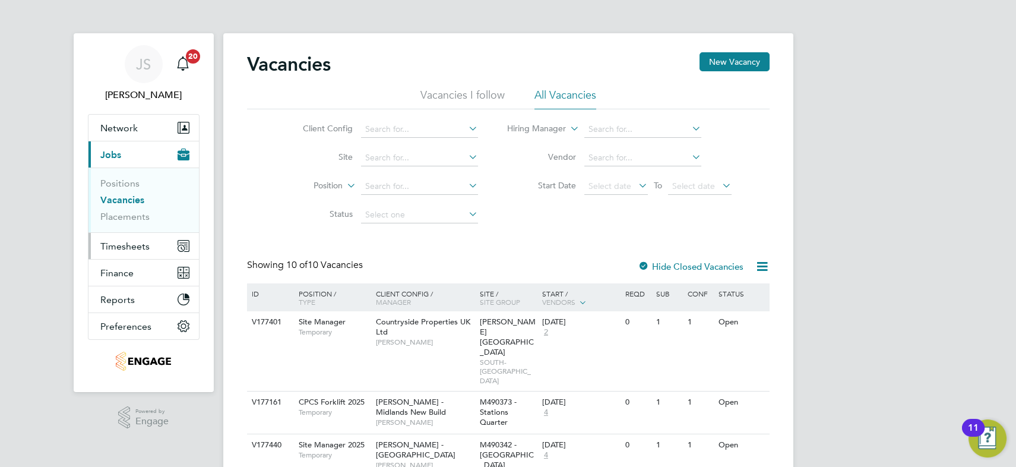
click at [130, 241] on span "Timesheets" at bounding box center [124, 246] width 49 height 11
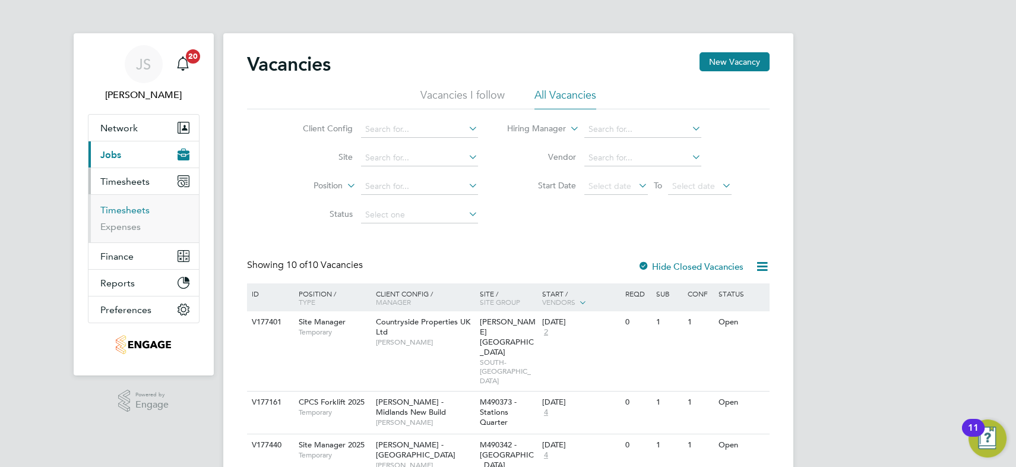
drag, startPoint x: 130, startPoint y: 208, endPoint x: 143, endPoint y: 211, distance: 13.3
click at [131, 208] on link "Timesheets" at bounding box center [124, 209] width 49 height 11
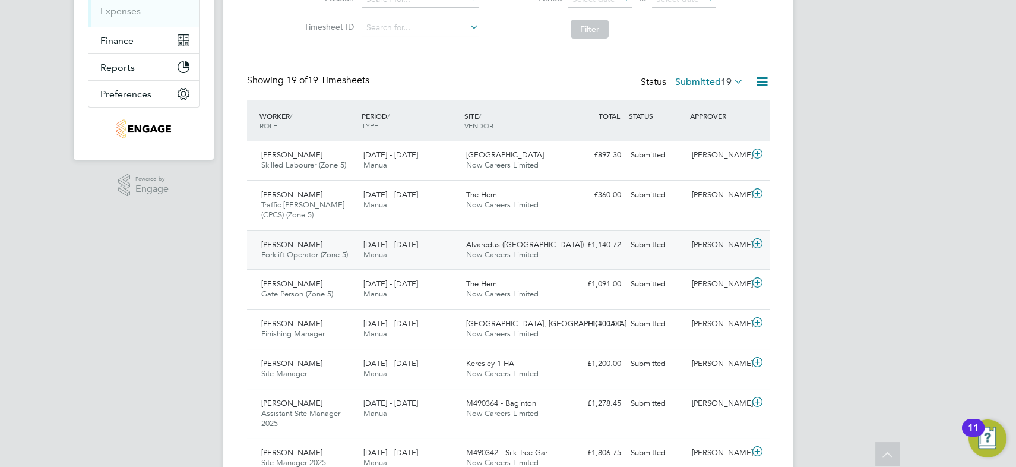
click at [331, 251] on span "Forklift Operator (Zone 5)" at bounding box center [304, 254] width 87 height 10
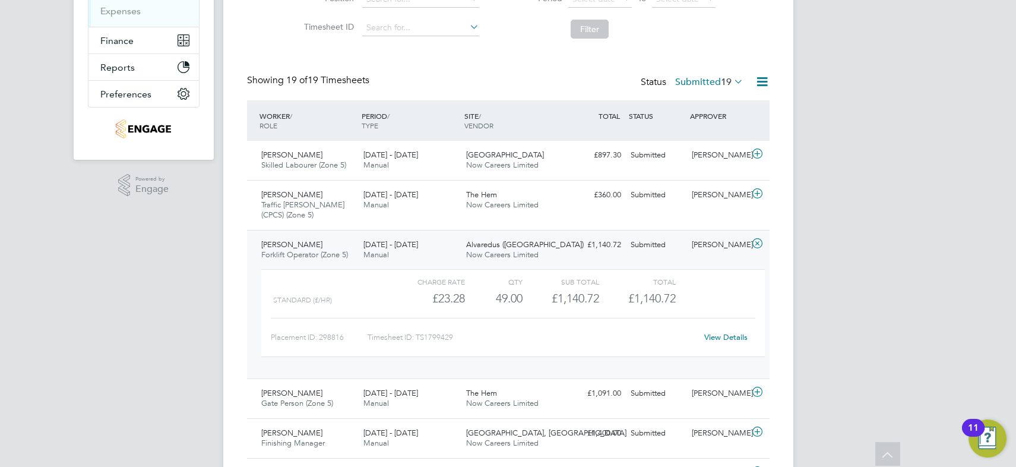
click at [723, 334] on link "View Details" at bounding box center [725, 337] width 43 height 10
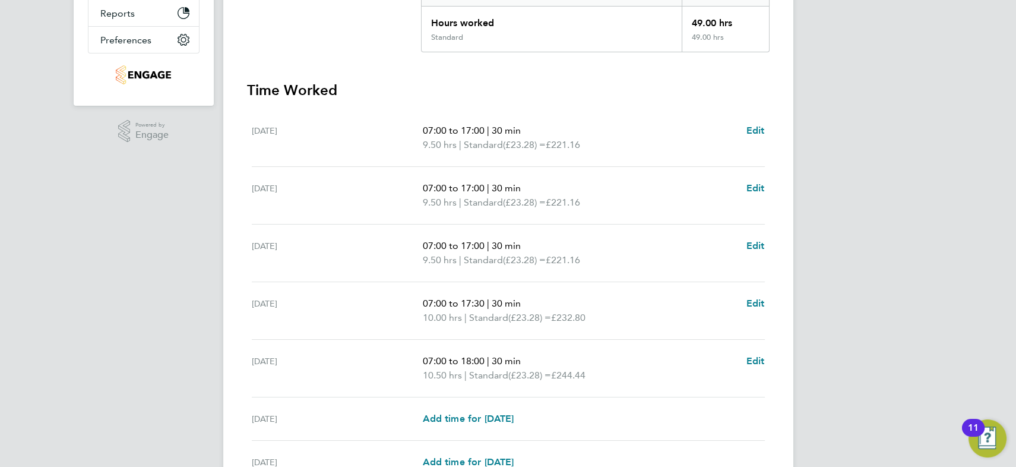
scroll to position [324, 0]
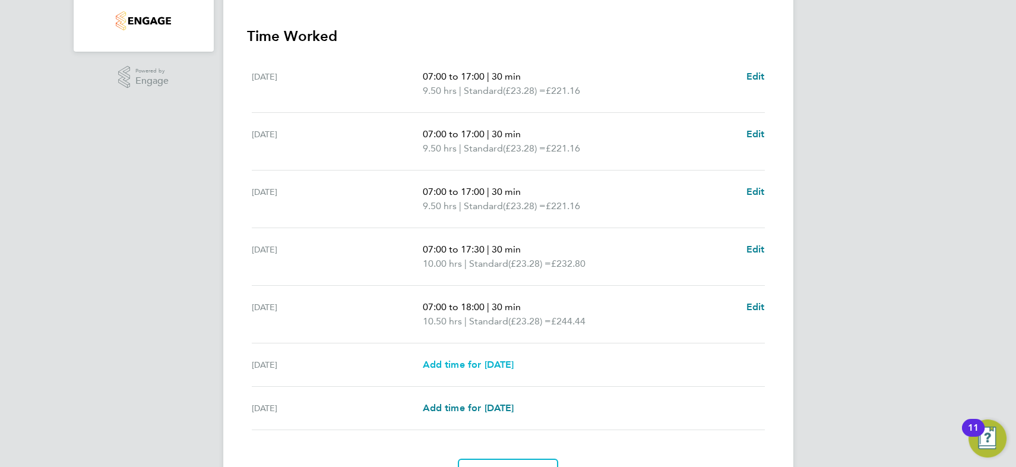
click at [506, 362] on span "Add time for Sat 09 Aug" at bounding box center [467, 364] width 91 height 11
select select "30"
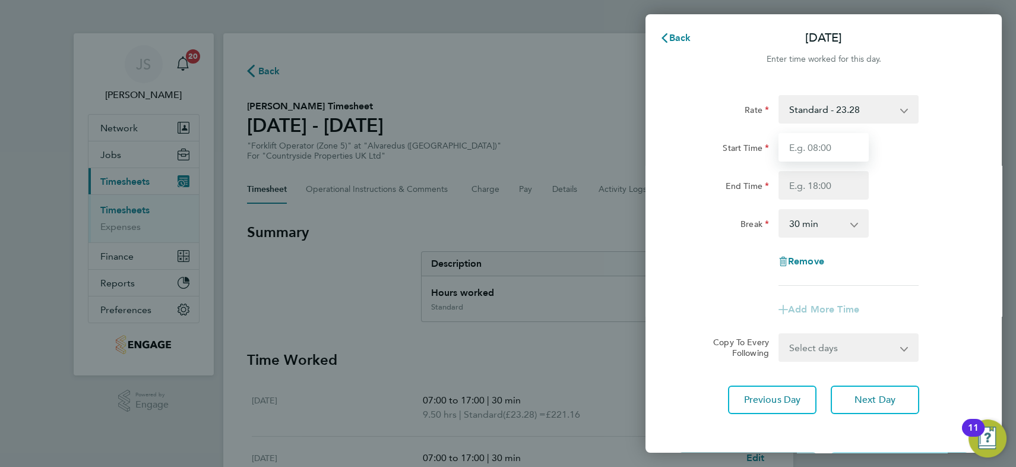
click at [814, 148] on input "Start Time" at bounding box center [824, 147] width 90 height 29
type input "07:00"
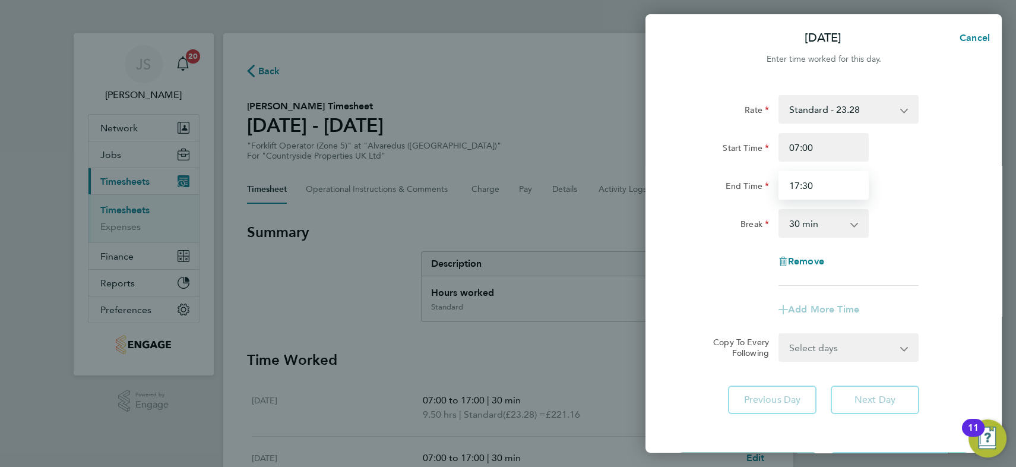
type input "17:30"
click at [947, 218] on div "Break 0 min 15 min 30 min 45 min 60 min 75 min 90 min" at bounding box center [823, 223] width 299 height 29
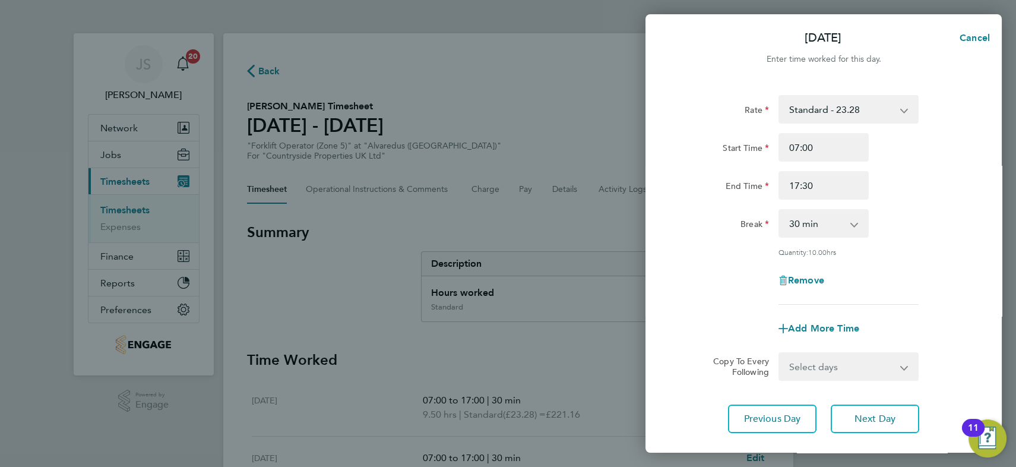
scroll to position [69, 0]
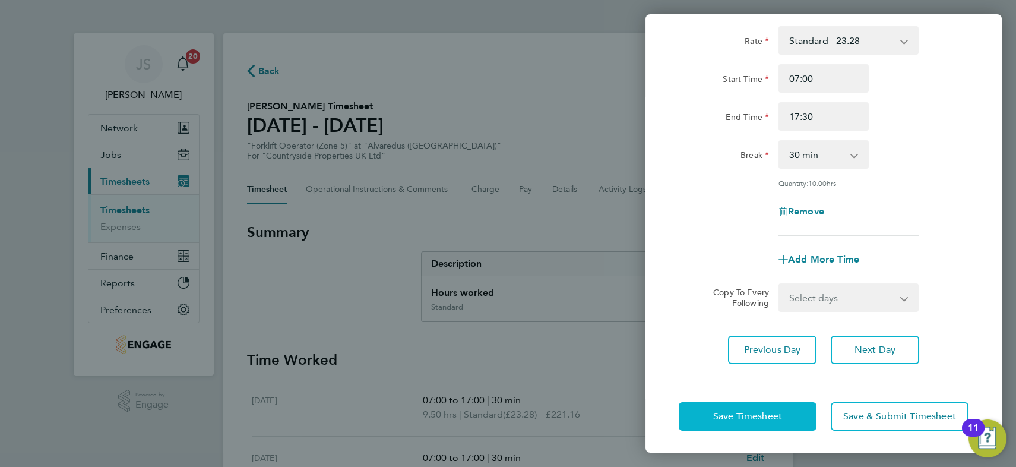
click at [766, 416] on span "Save Timesheet" at bounding box center [747, 416] width 69 height 12
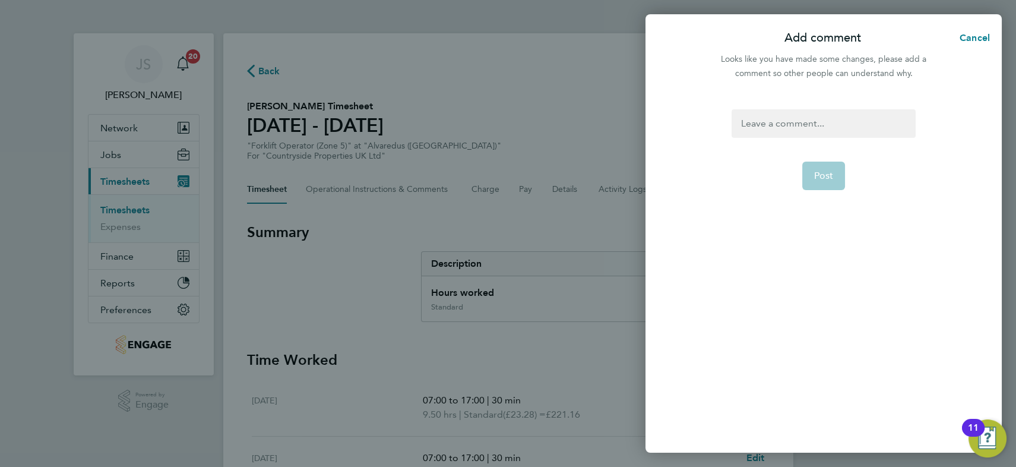
click at [771, 124] on div at bounding box center [824, 123] width 184 height 29
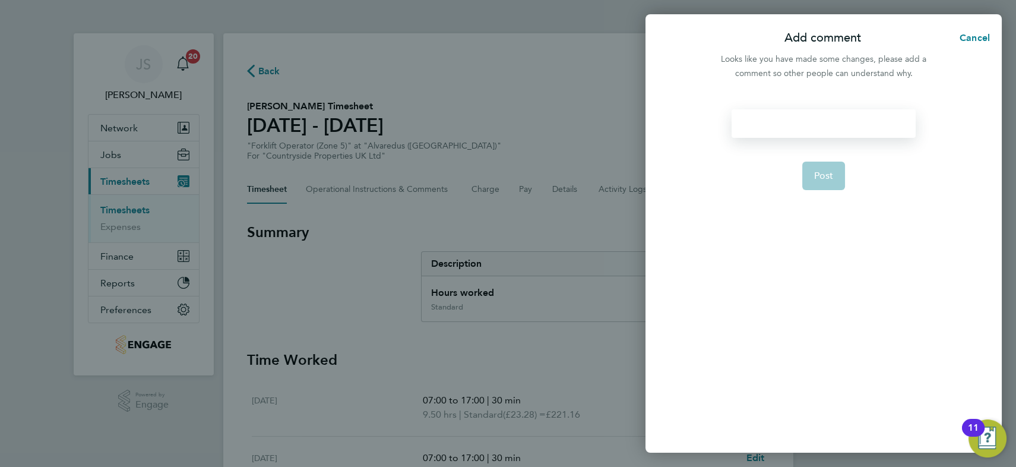
click at [778, 119] on div at bounding box center [824, 123] width 184 height 29
click at [820, 170] on span "Post" at bounding box center [824, 176] width 20 height 12
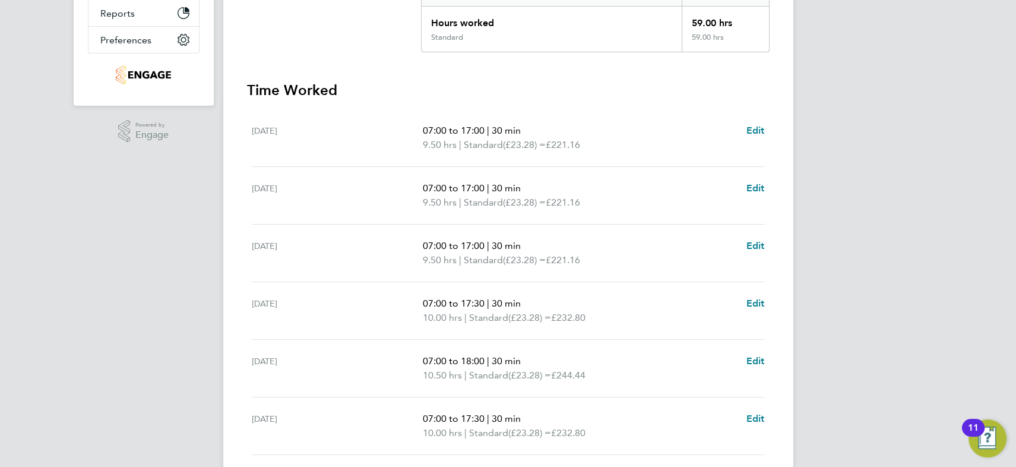
scroll to position [404, 0]
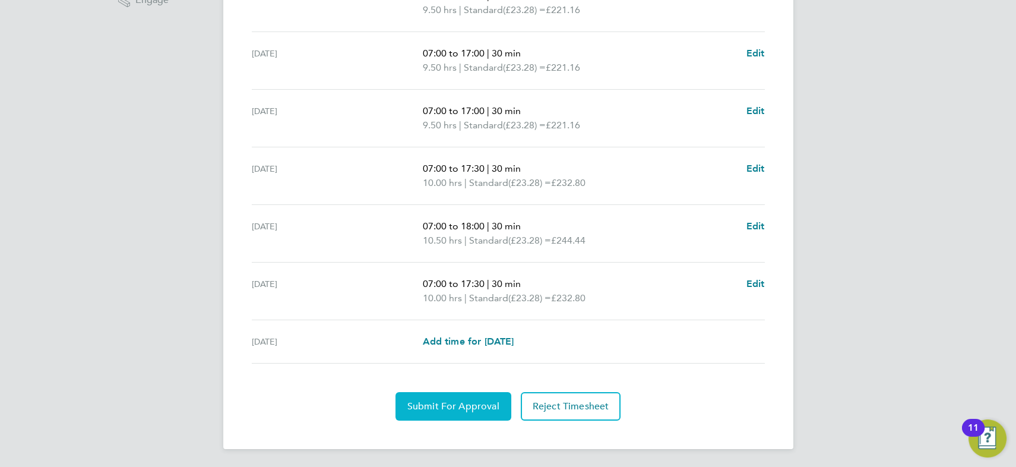
click at [450, 406] on span "Submit For Approval" at bounding box center [453, 406] width 92 height 12
